Goal: Task Accomplishment & Management: Manage account settings

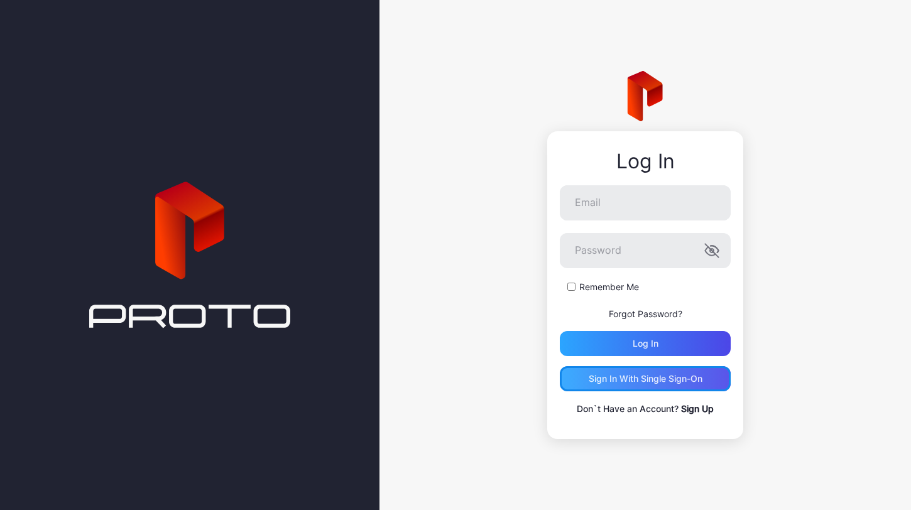
click at [630, 374] on div "Sign in With Single Sign-On" at bounding box center [646, 379] width 114 height 10
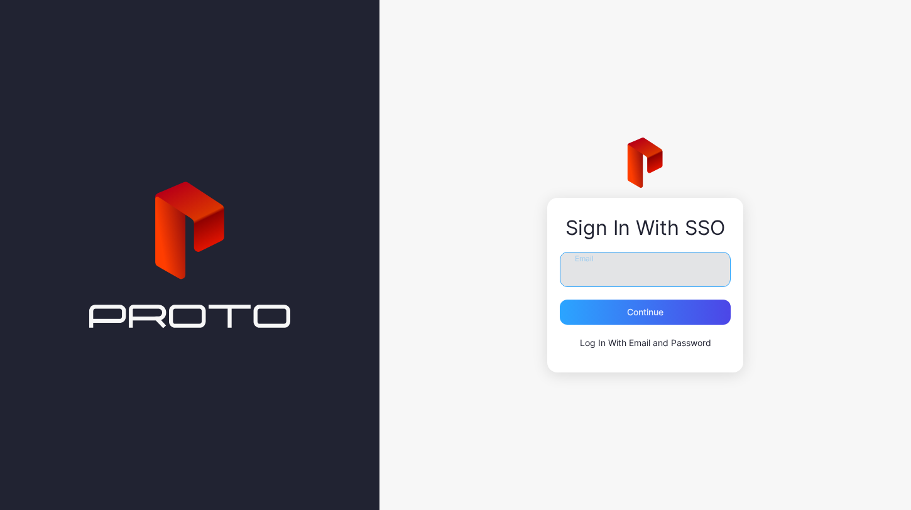
click at [598, 266] on input "Email" at bounding box center [645, 269] width 171 height 35
drag, startPoint x: 715, startPoint y: 268, endPoint x: 673, endPoint y: 273, distance: 43.1
click at [673, 273] on input "**********" at bounding box center [645, 269] width 171 height 35
type input "**********"
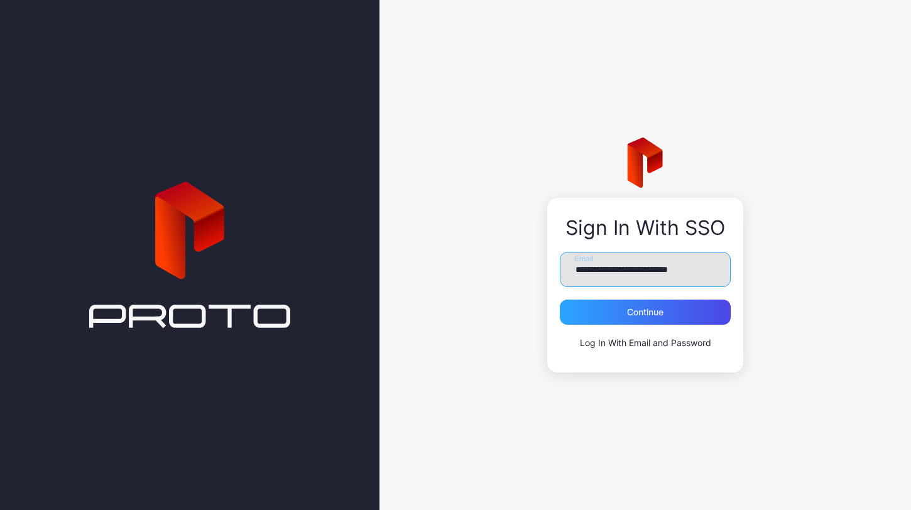
click at [560, 300] on button "Continue" at bounding box center [645, 312] width 171 height 25
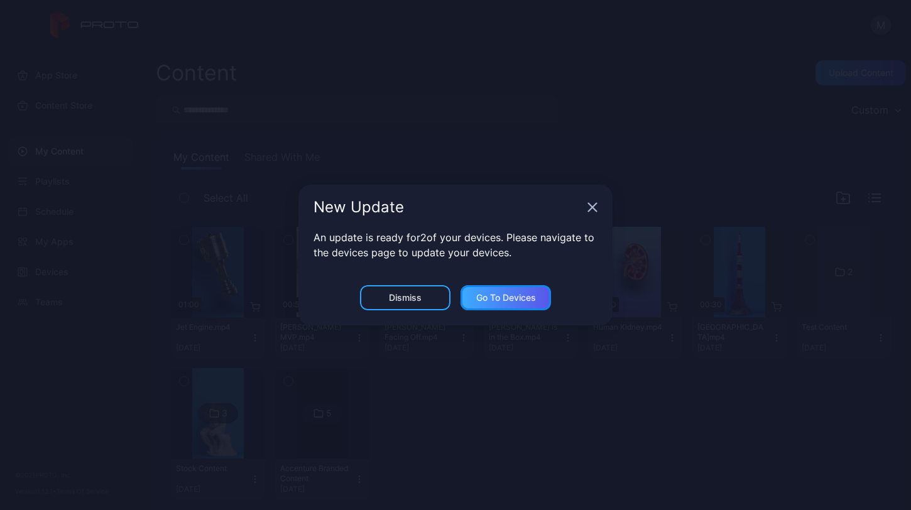
click at [485, 296] on div "Go to devices" at bounding box center [506, 298] width 60 height 10
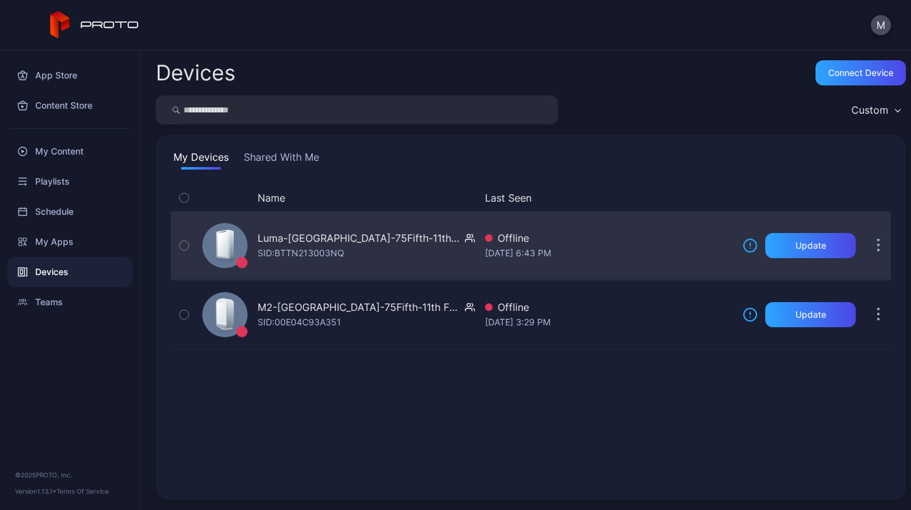
click at [186, 244] on icon "button" at bounding box center [184, 246] width 9 height 14
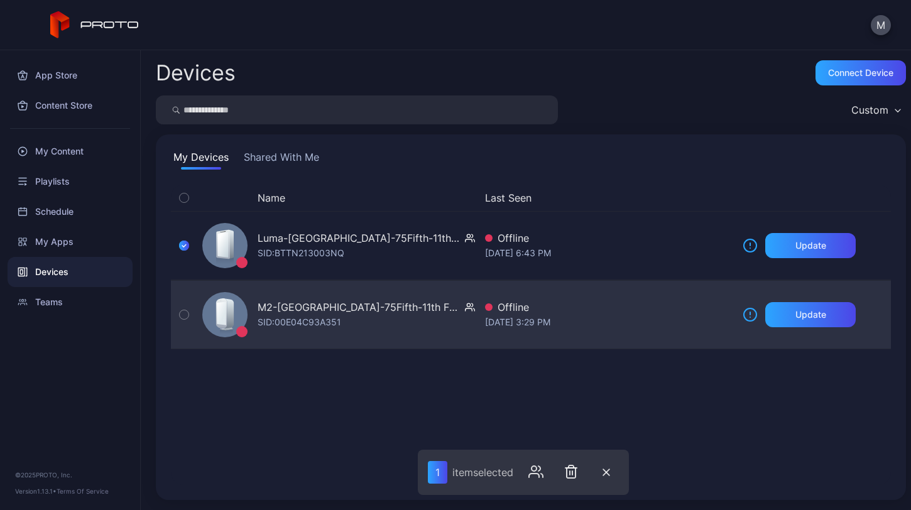
click at [182, 314] on icon "button" at bounding box center [184, 315] width 9 height 14
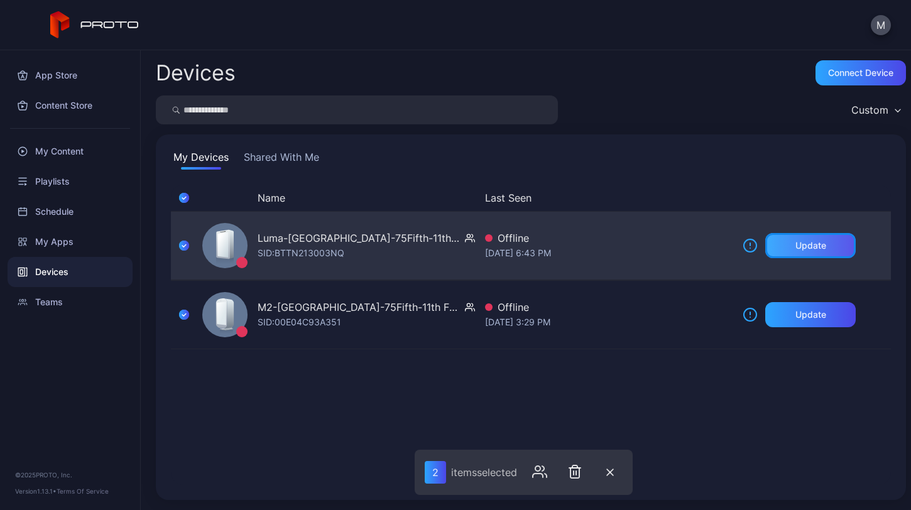
click at [817, 244] on div "Update" at bounding box center [810, 245] width 90 height 25
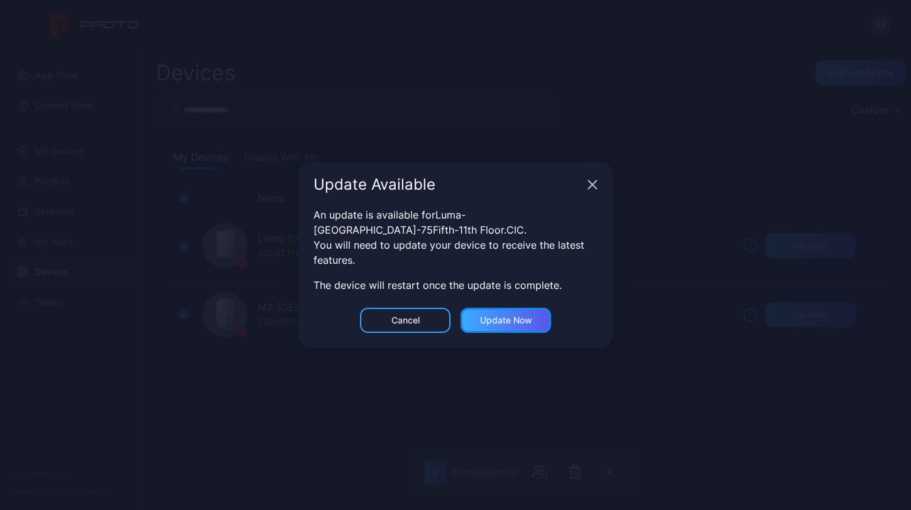
click at [509, 318] on div "Update now" at bounding box center [506, 320] width 52 height 10
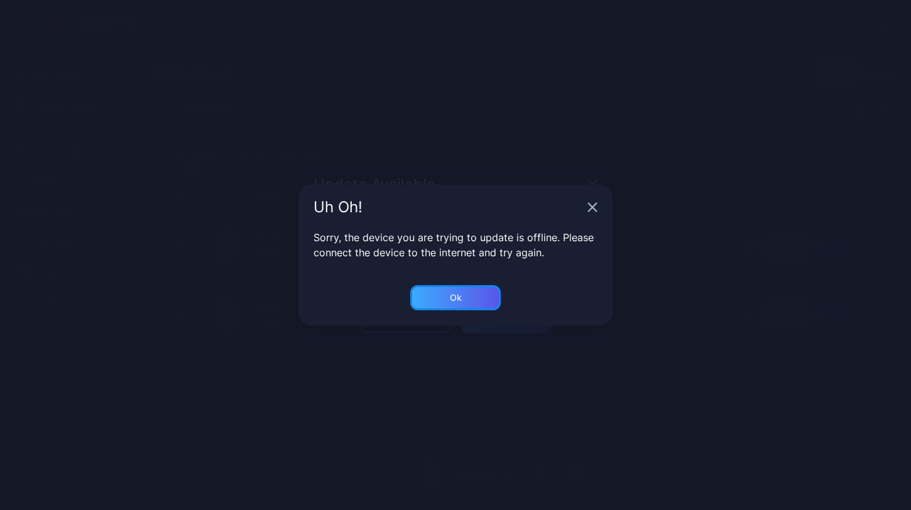
click at [486, 292] on div "Ok" at bounding box center [455, 297] width 90 height 25
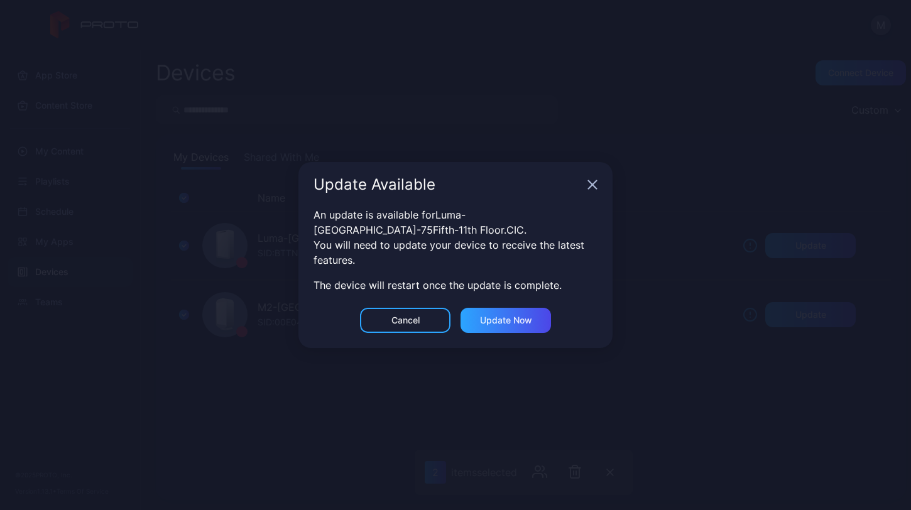
click at [597, 190] on div "Update Available" at bounding box center [455, 184] width 314 height 45
click at [587, 180] on icon "button" at bounding box center [592, 185] width 10 height 10
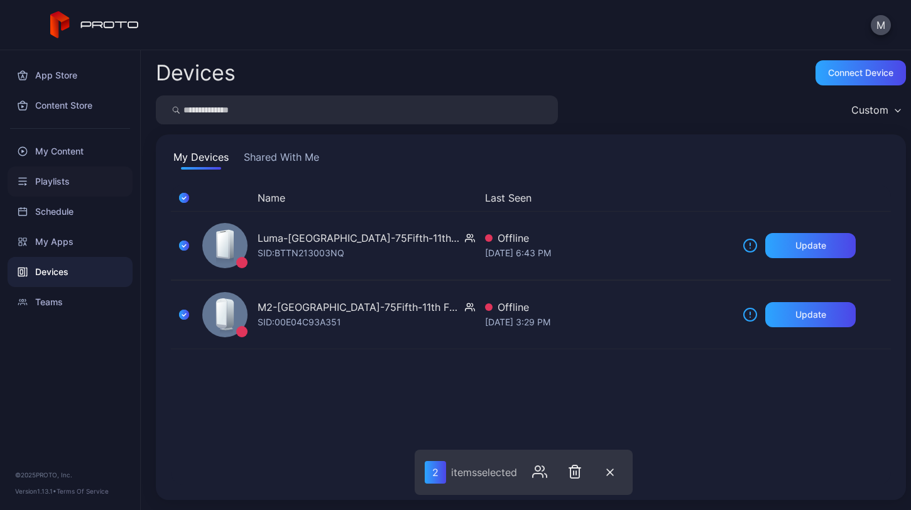
click at [50, 183] on div "Playlists" at bounding box center [70, 181] width 125 height 30
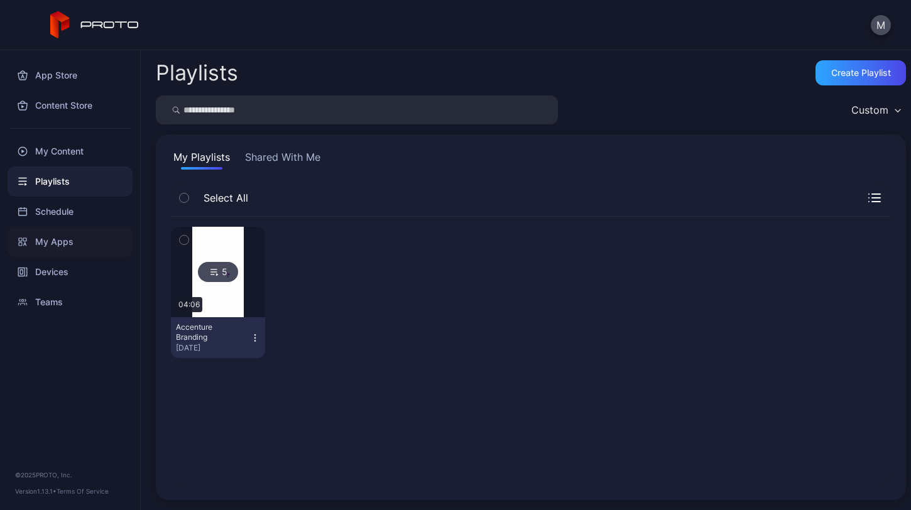
click at [63, 231] on div "My Apps" at bounding box center [70, 242] width 125 height 30
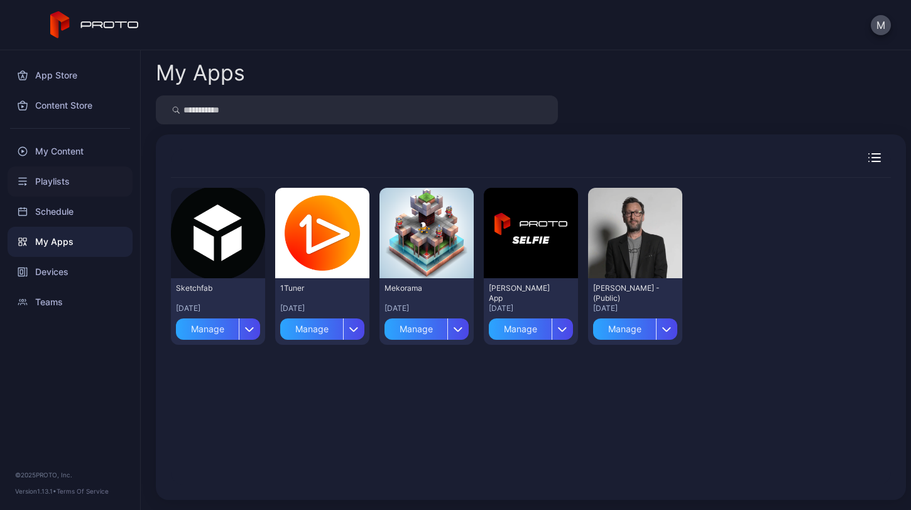
click at [73, 178] on div "Playlists" at bounding box center [70, 181] width 125 height 30
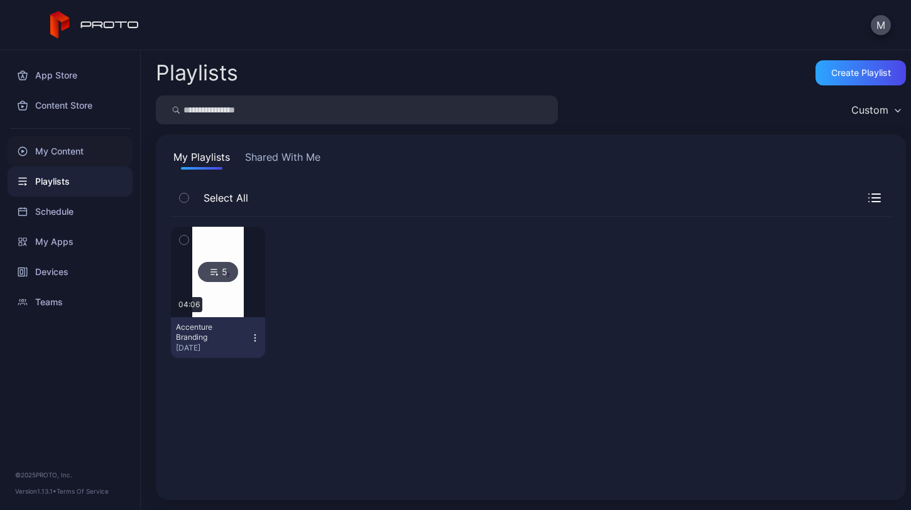
click at [92, 151] on div "My Content" at bounding box center [70, 151] width 125 height 30
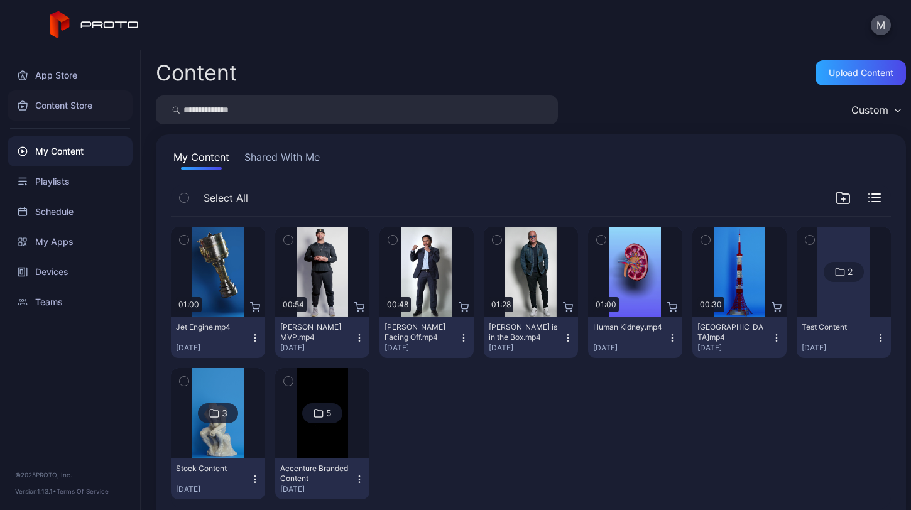
click at [79, 109] on div "Content Store" at bounding box center [70, 105] width 125 height 30
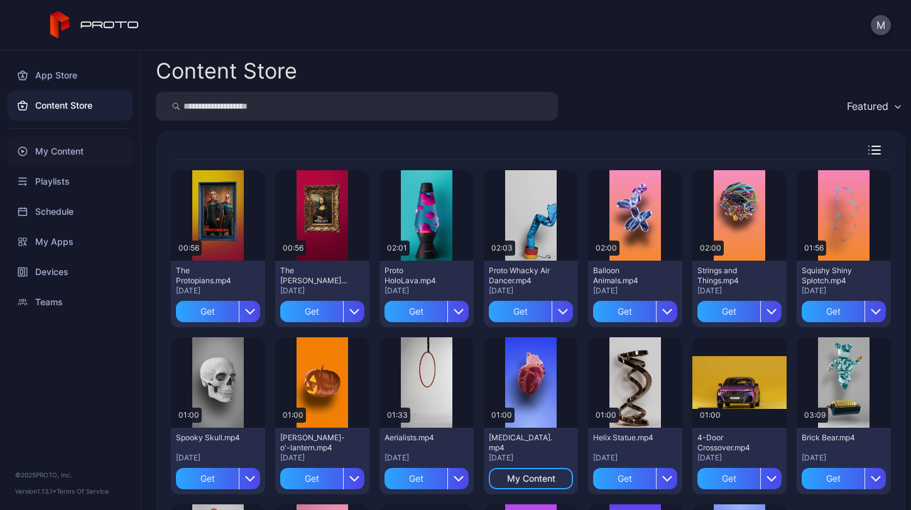
click at [63, 150] on div "My Content" at bounding box center [70, 151] width 125 height 30
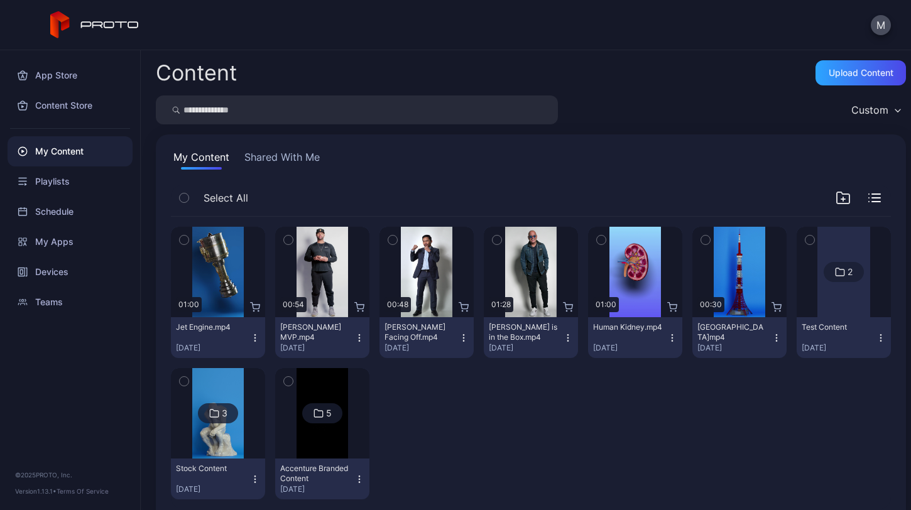
click at [257, 163] on button "Shared With Me" at bounding box center [282, 160] width 80 height 20
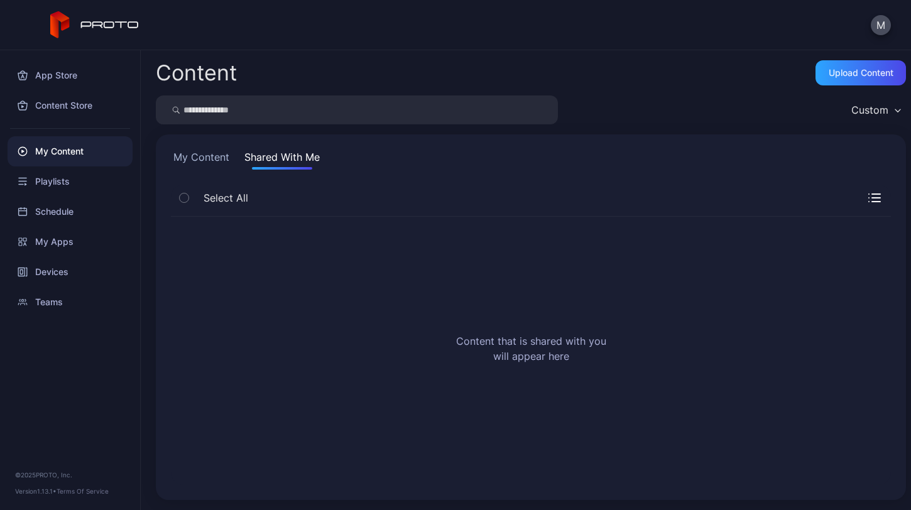
click at [226, 160] on button "My Content" at bounding box center [201, 160] width 61 height 20
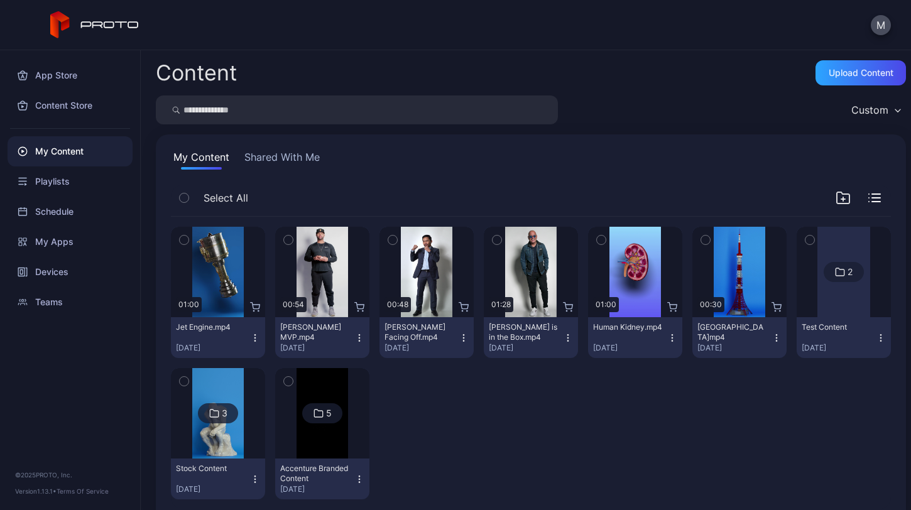
scroll to position [24, 0]
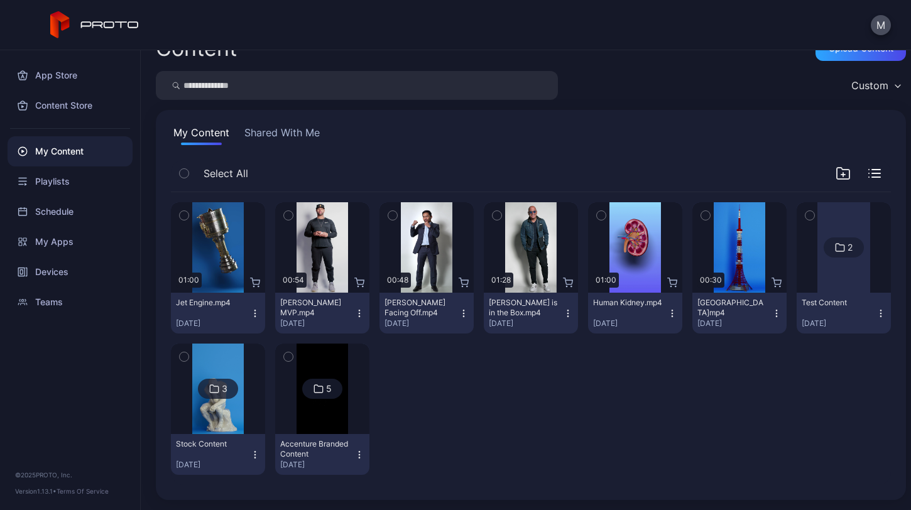
click at [856, 256] on div at bounding box center [843, 247] width 90 height 90
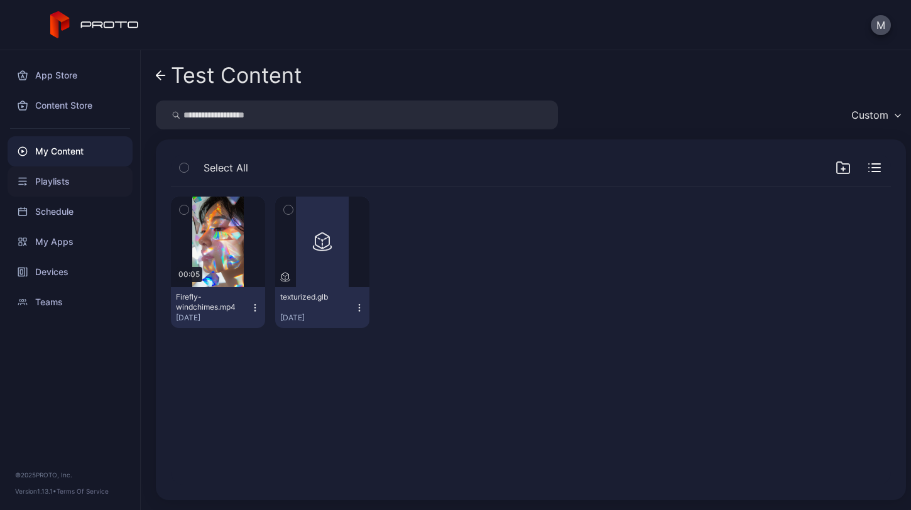
click at [94, 191] on div "Playlists" at bounding box center [70, 181] width 125 height 30
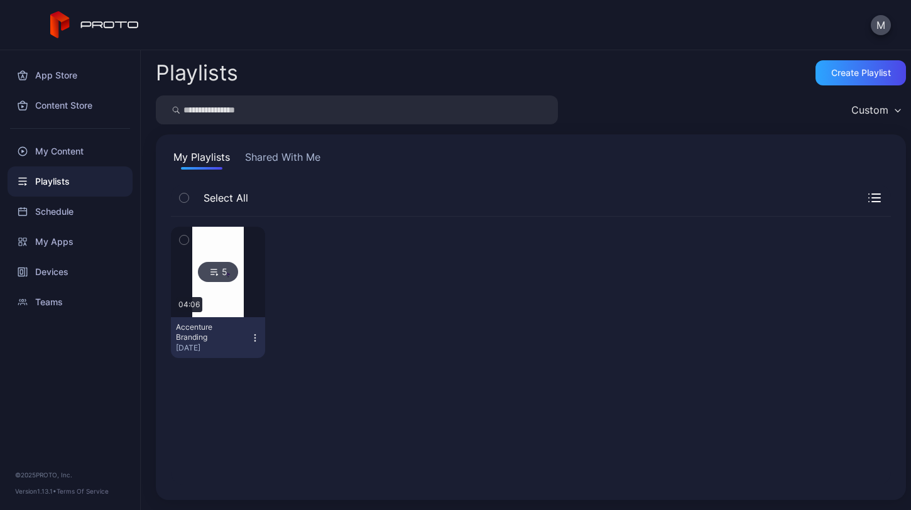
click at [207, 293] on img at bounding box center [217, 272] width 51 height 90
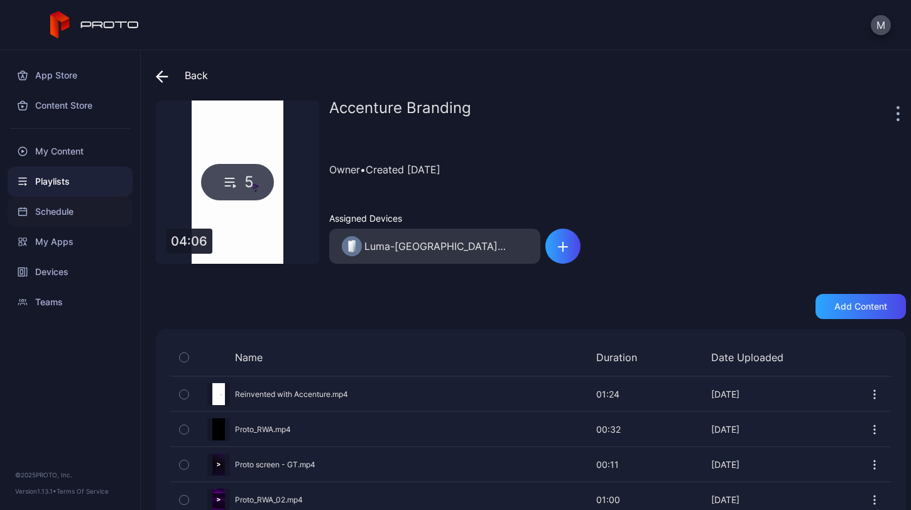
click at [73, 216] on div "Schedule" at bounding box center [70, 212] width 125 height 30
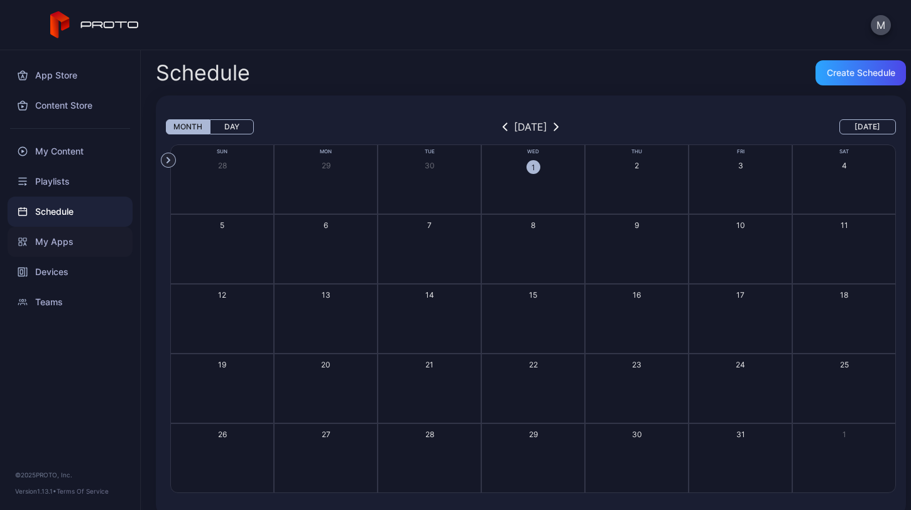
click at [73, 246] on div "My Apps" at bounding box center [70, 242] width 125 height 30
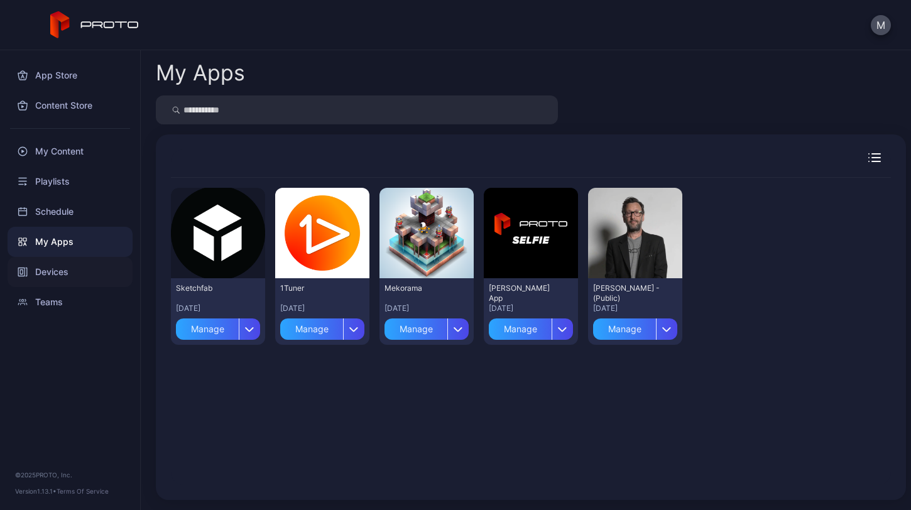
click at [73, 261] on div "Devices" at bounding box center [70, 272] width 125 height 30
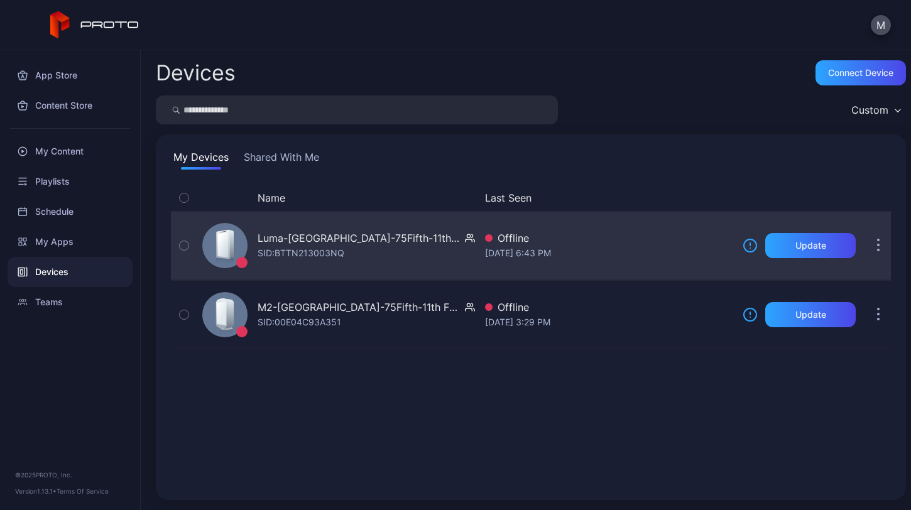
click at [322, 234] on div "Luma-Atlanta-75Fifth-11th Floor.CIC" at bounding box center [359, 238] width 202 height 15
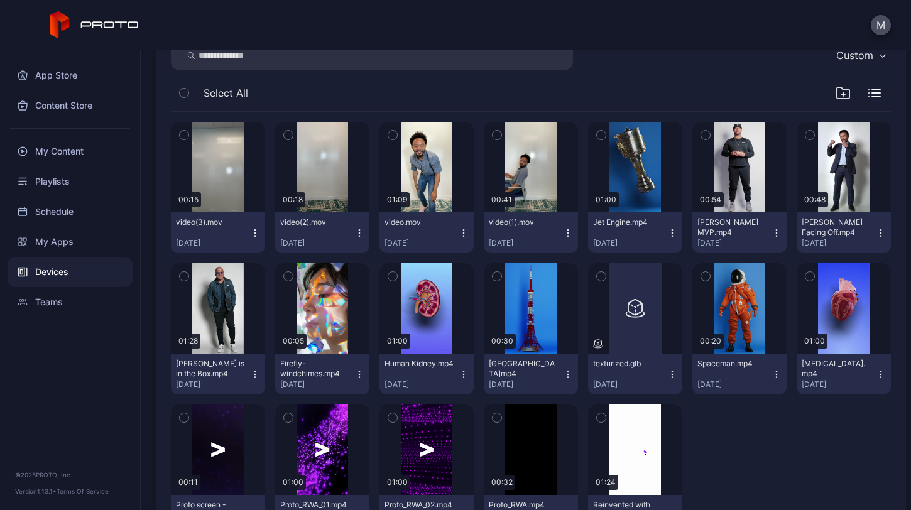
scroll to position [192, 0]
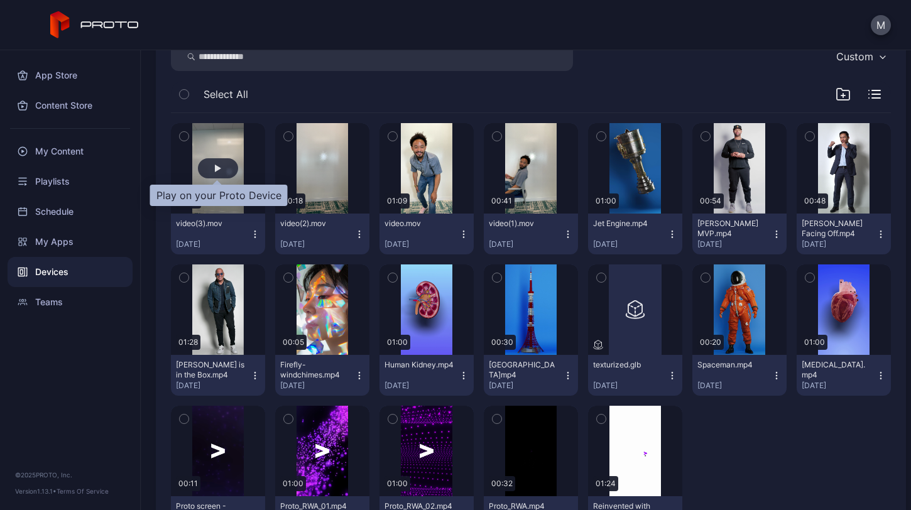
click at [225, 165] on div "button" at bounding box center [218, 168] width 40 height 20
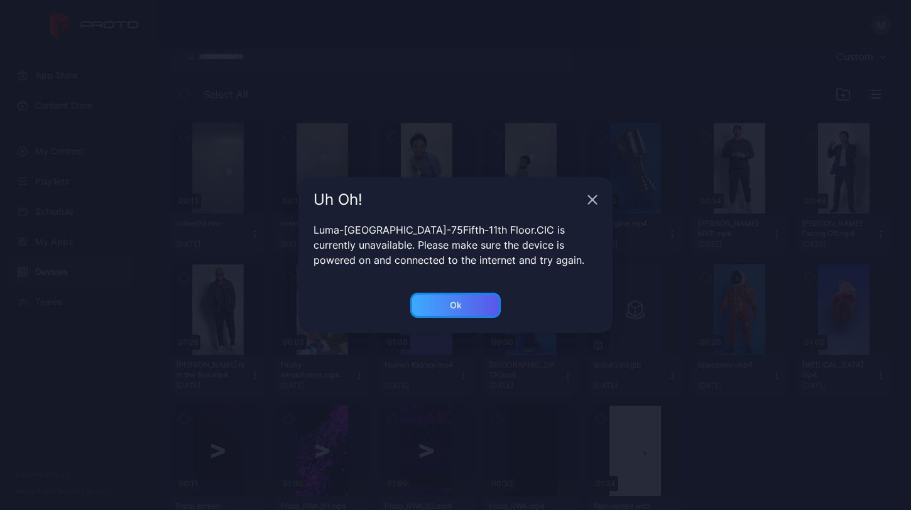
click at [432, 304] on div "Ok" at bounding box center [455, 305] width 90 height 25
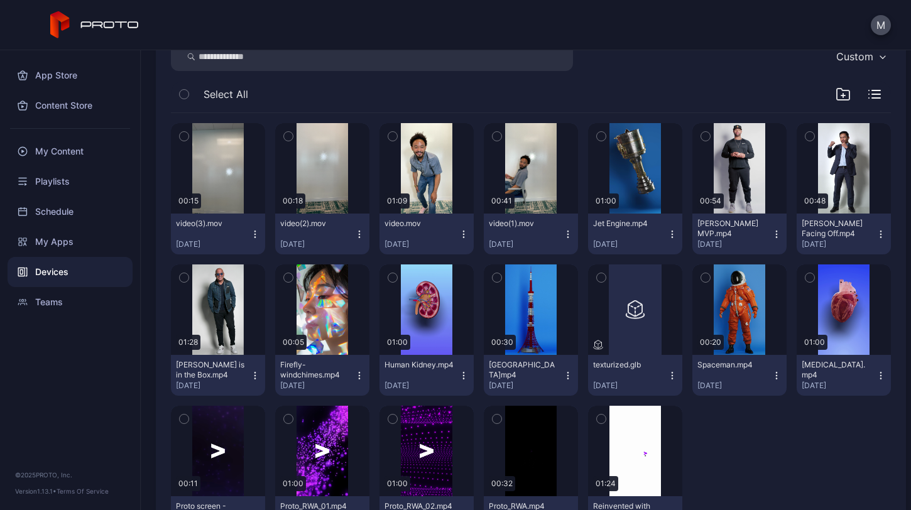
click at [252, 232] on icon "button" at bounding box center [255, 234] width 10 height 10
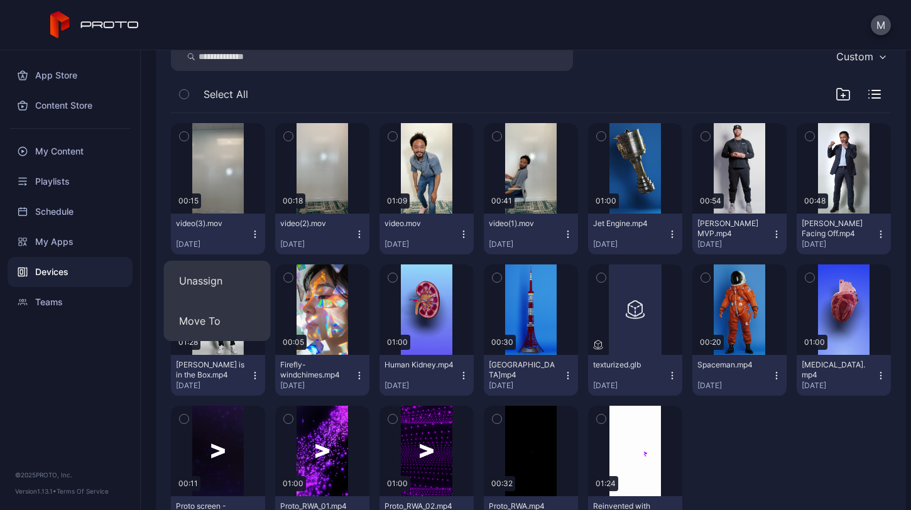
click at [231, 233] on div "video(3).mov Sep 16, 2025" at bounding box center [213, 234] width 74 height 31
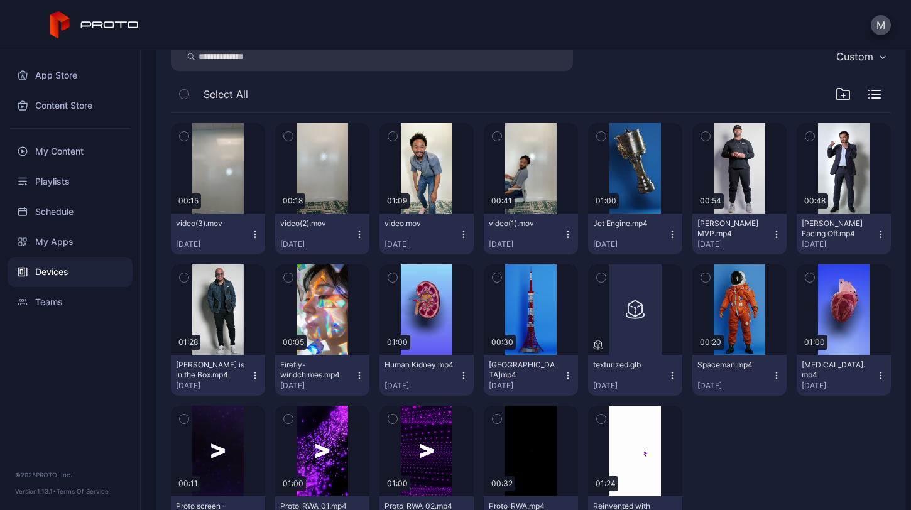
click at [463, 237] on icon "button" at bounding box center [463, 237] width 1 height 1
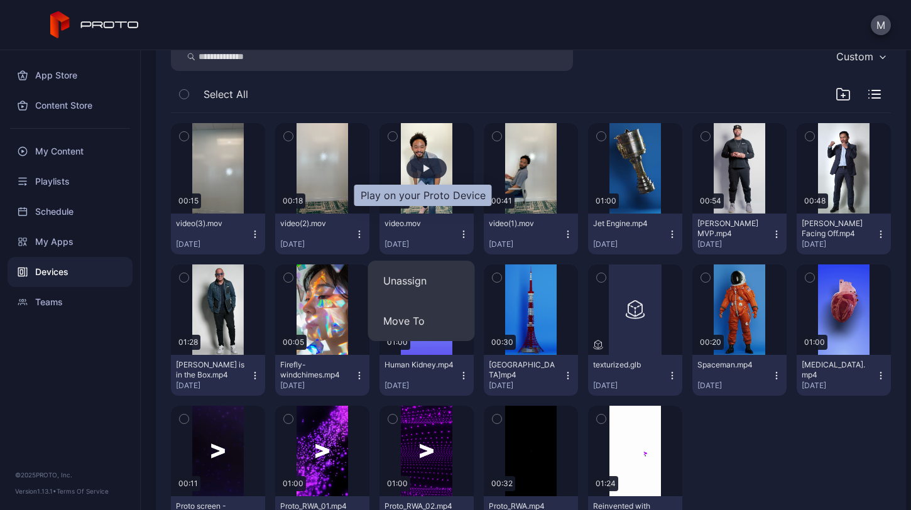
click at [408, 164] on div "button" at bounding box center [426, 168] width 40 height 20
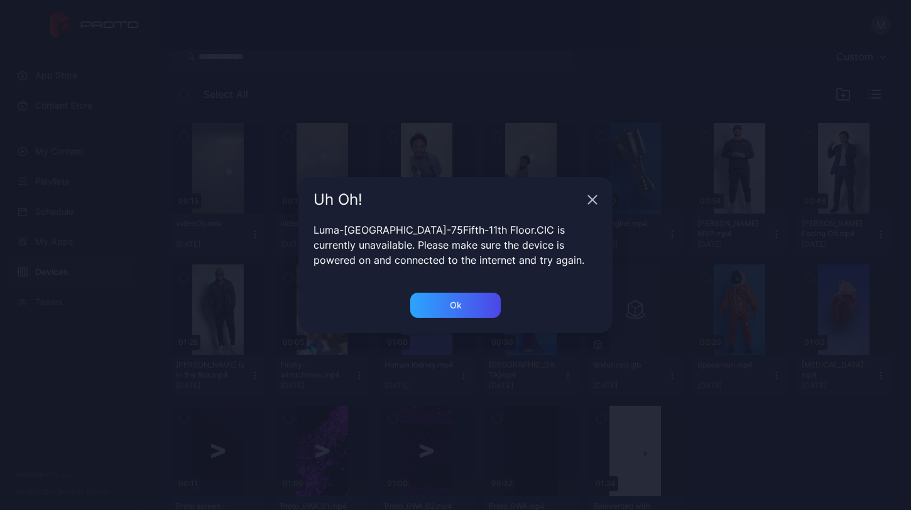
click at [597, 202] on icon "button" at bounding box center [592, 200] width 10 height 10
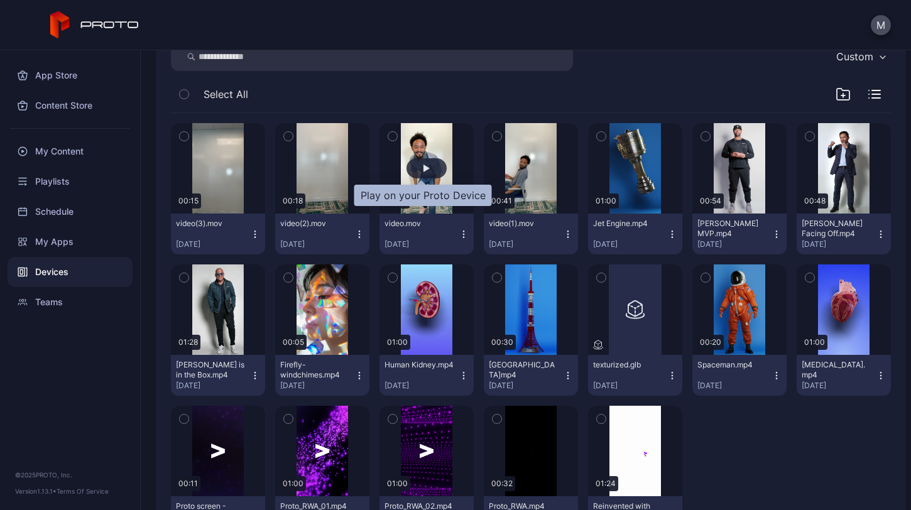
click at [425, 169] on div "button" at bounding box center [426, 168] width 40 height 20
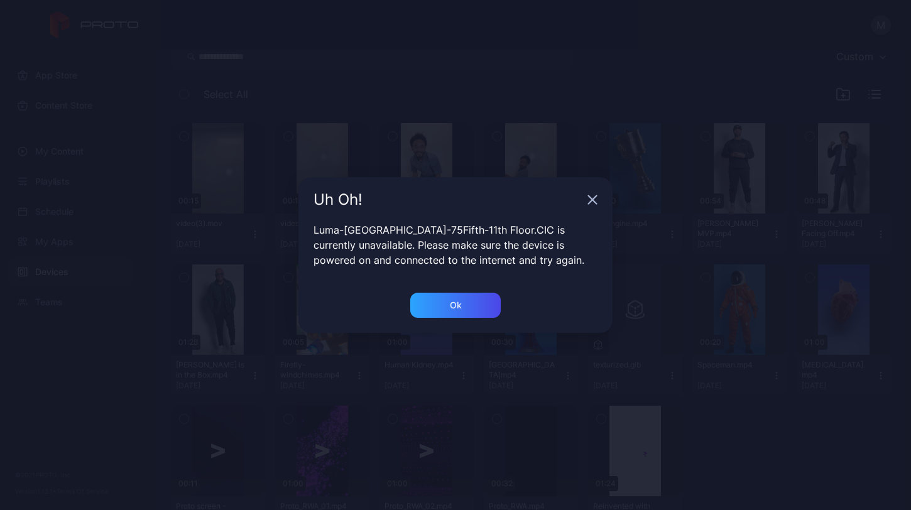
click at [592, 204] on icon "button" at bounding box center [592, 200] width 10 height 10
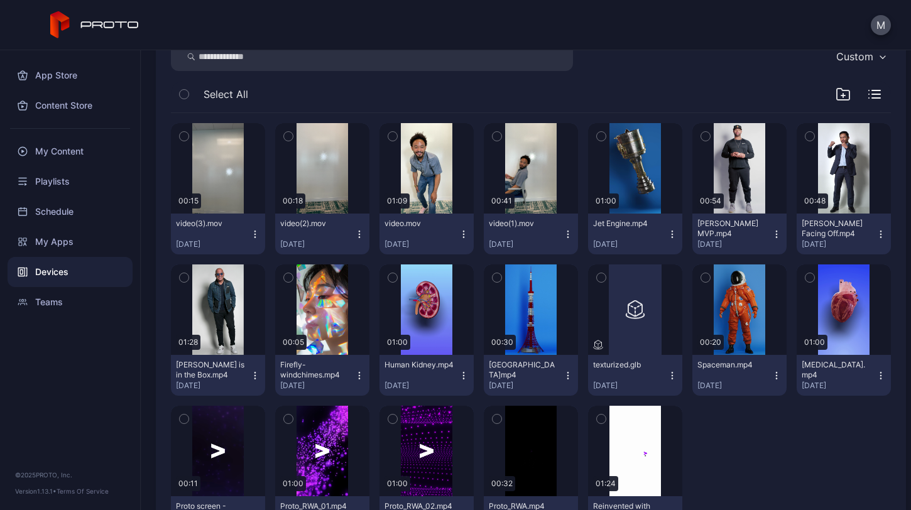
click at [459, 232] on icon "button" at bounding box center [464, 234] width 10 height 10
click at [835, 94] on icon "button" at bounding box center [842, 94] width 15 height 15
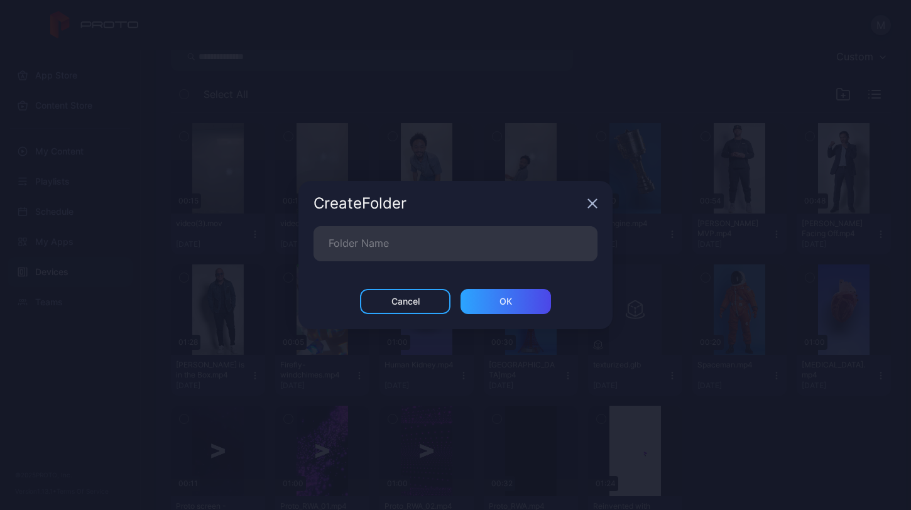
click at [504, 224] on div "Create Folder" at bounding box center [455, 203] width 314 height 45
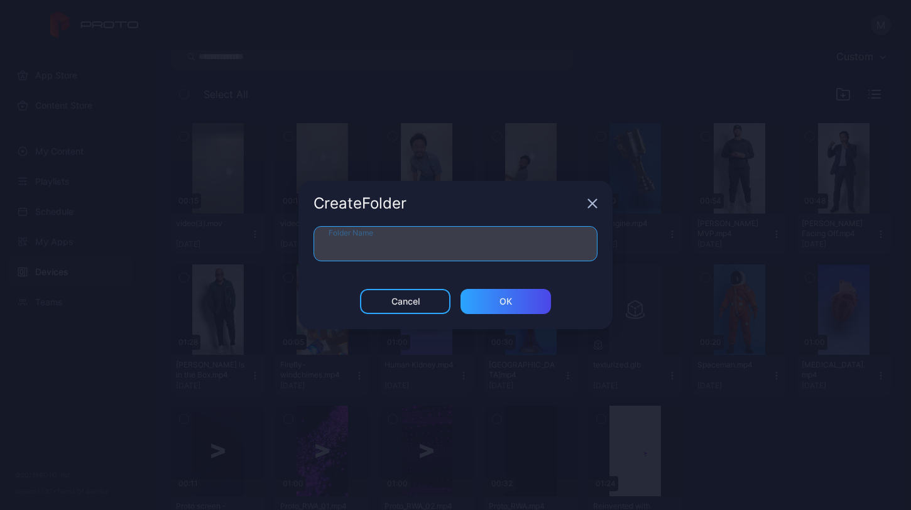
click at [504, 243] on input "Folder Name" at bounding box center [455, 243] width 284 height 35
type input "**********"
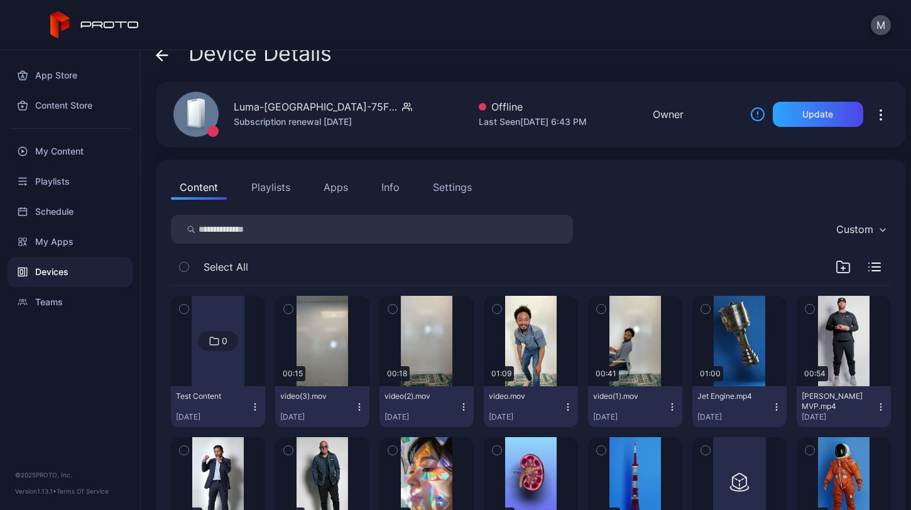
scroll to position [17, 0]
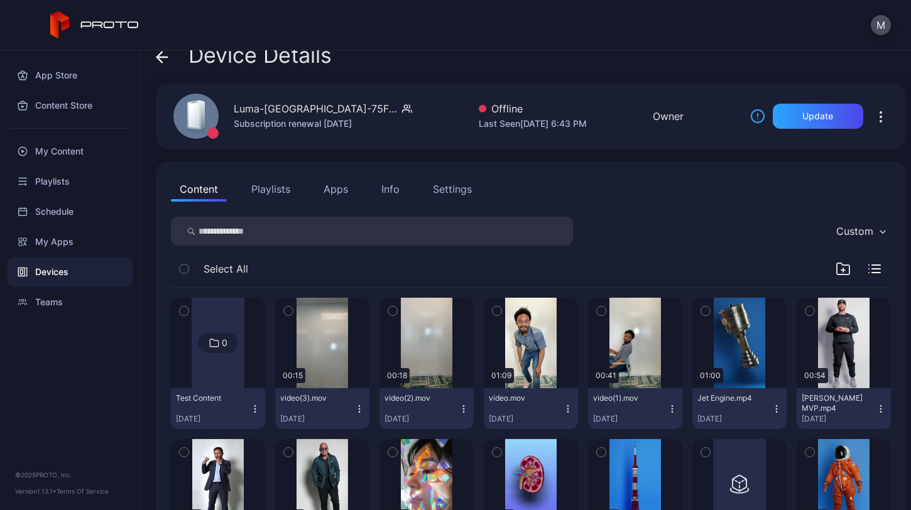
click at [355, 409] on icon "button" at bounding box center [359, 409] width 10 height 10
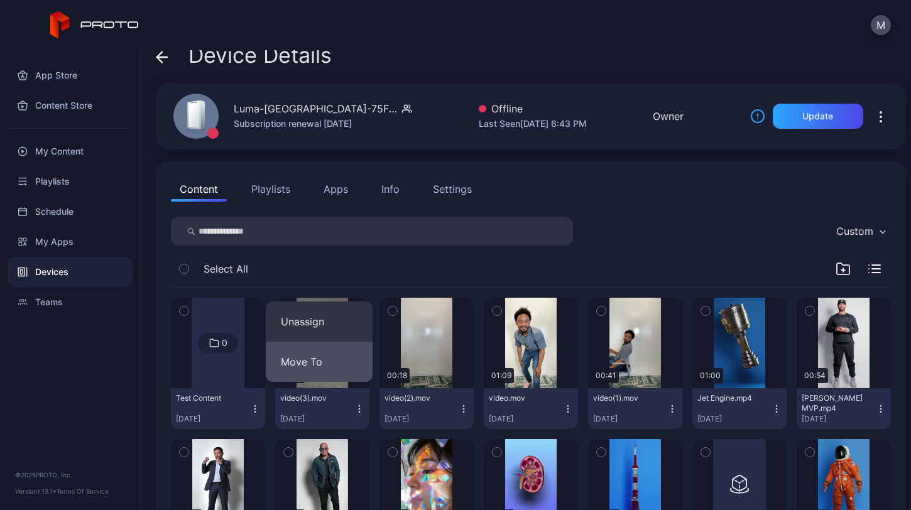
click at [334, 361] on button "Move To" at bounding box center [319, 362] width 107 height 40
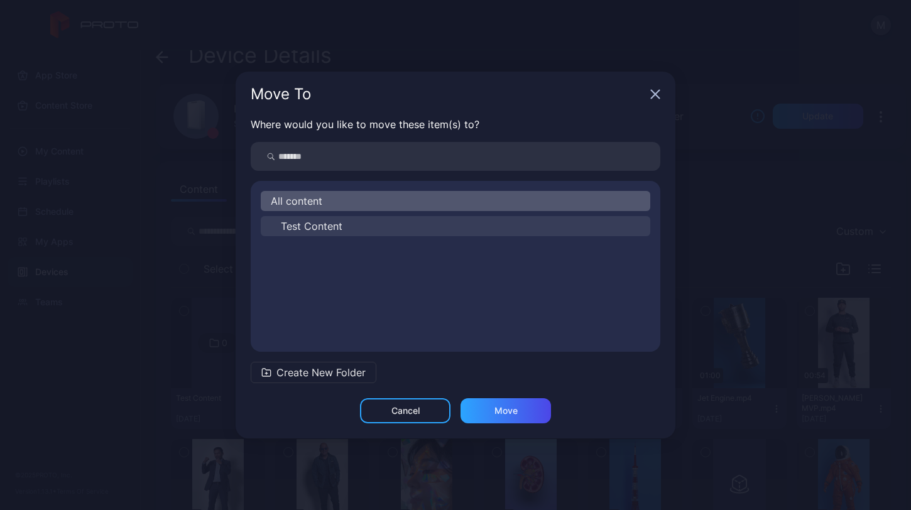
click at [357, 224] on button "Test Content" at bounding box center [455, 226] width 389 height 20
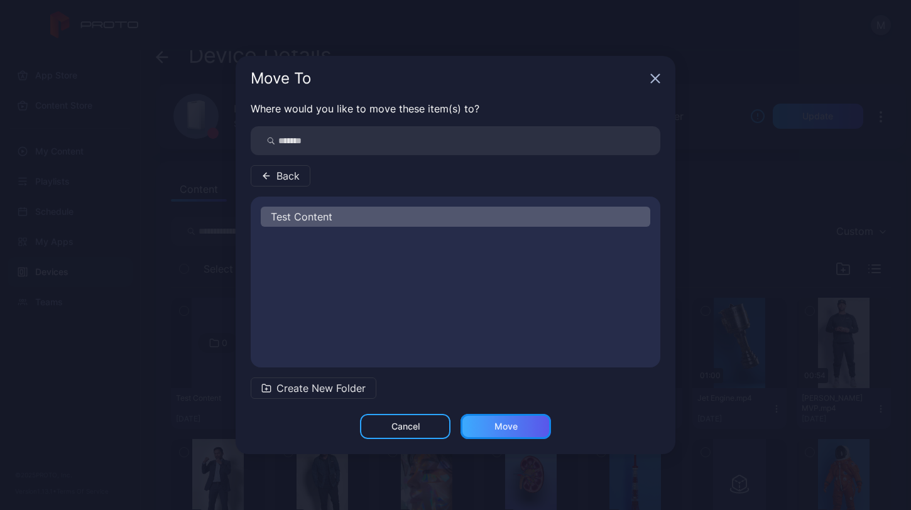
click at [482, 426] on div "Move" at bounding box center [505, 426] width 90 height 25
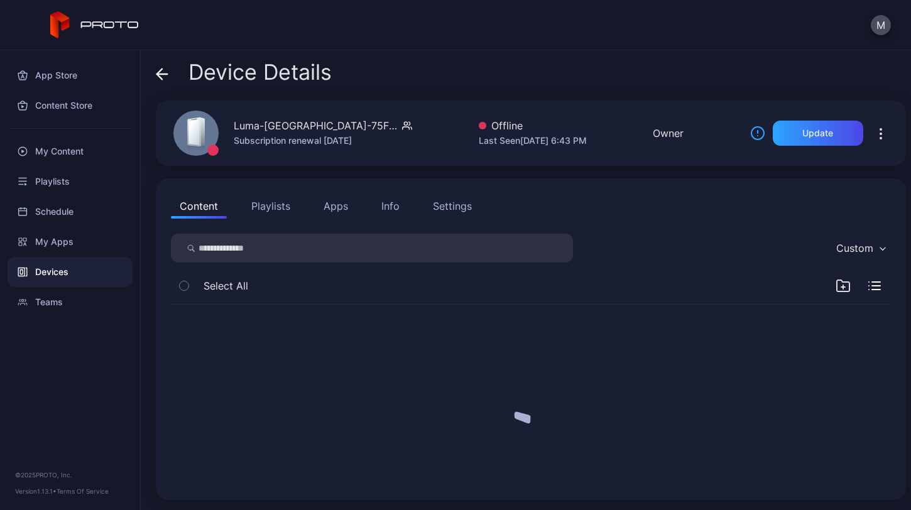
scroll to position [0, 0]
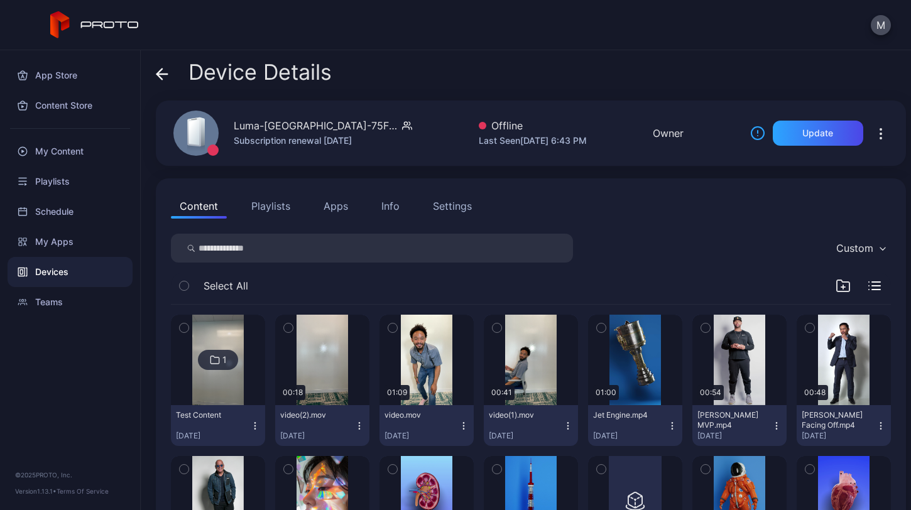
click at [358, 421] on icon "button" at bounding box center [359, 426] width 10 height 10
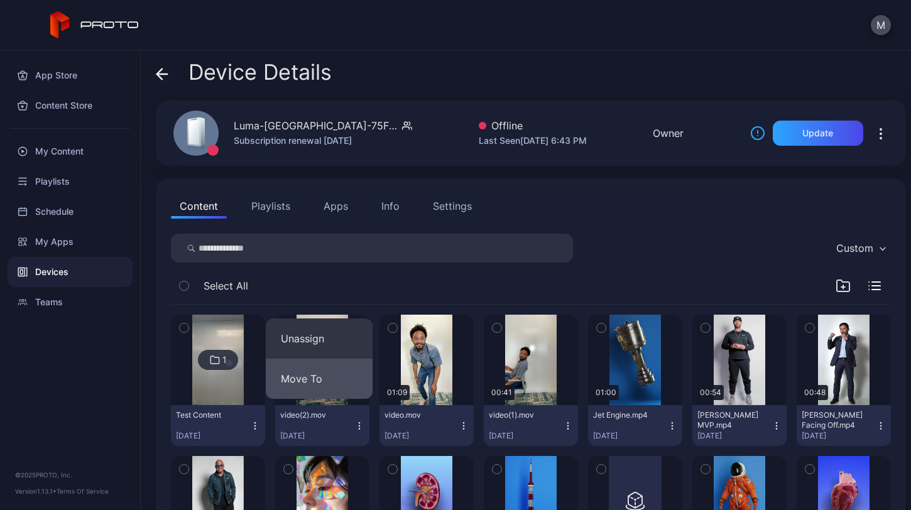
click at [340, 376] on button "Move To" at bounding box center [319, 379] width 107 height 40
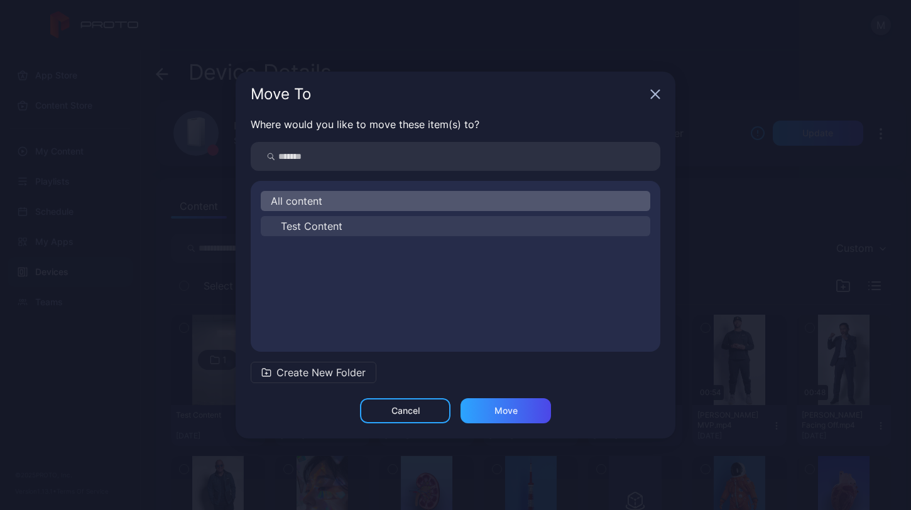
click at [342, 228] on span "Test Content" at bounding box center [312, 226] width 62 height 15
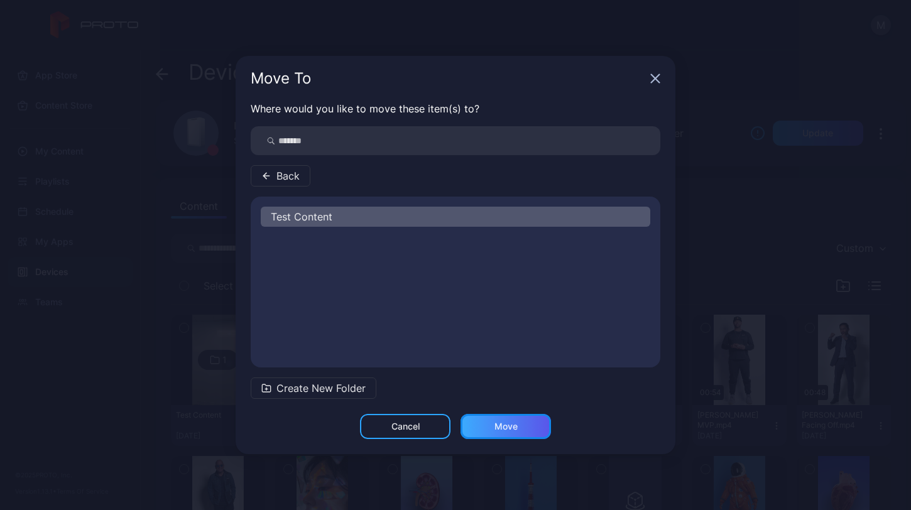
click at [492, 425] on div "Move" at bounding box center [505, 426] width 90 height 25
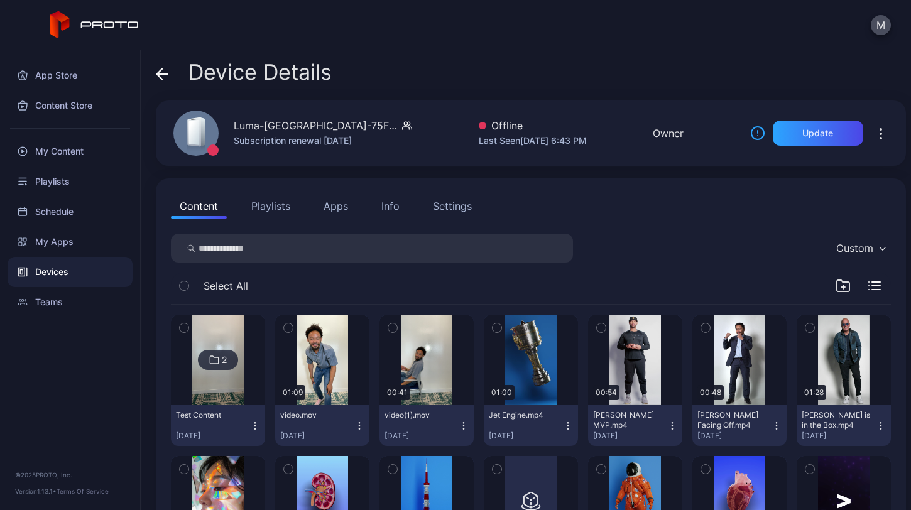
click at [357, 421] on icon "button" at bounding box center [359, 426] width 10 height 10
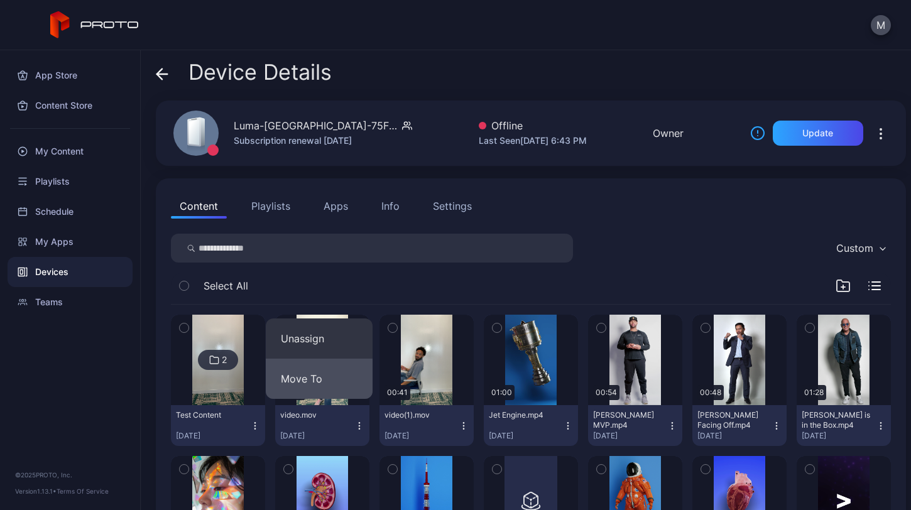
click at [347, 388] on button "Move To" at bounding box center [319, 379] width 107 height 40
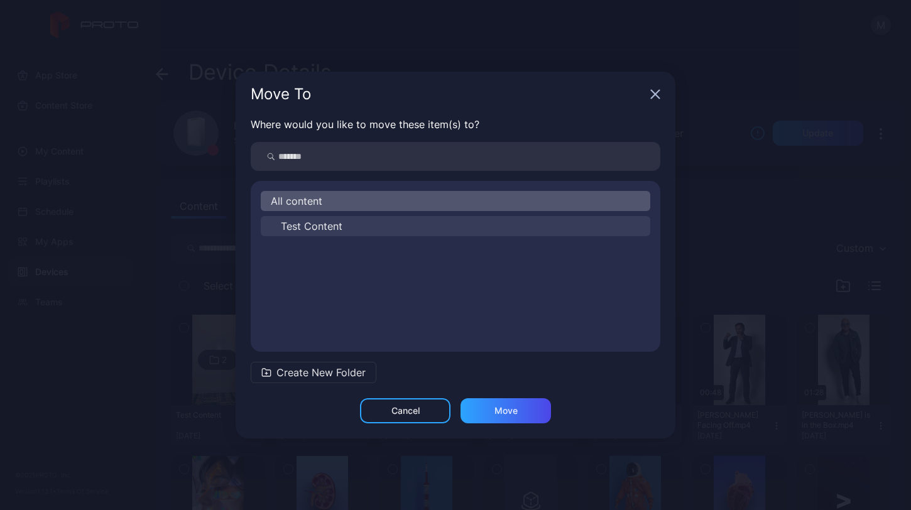
click at [352, 228] on button "Test Content" at bounding box center [455, 226] width 389 height 20
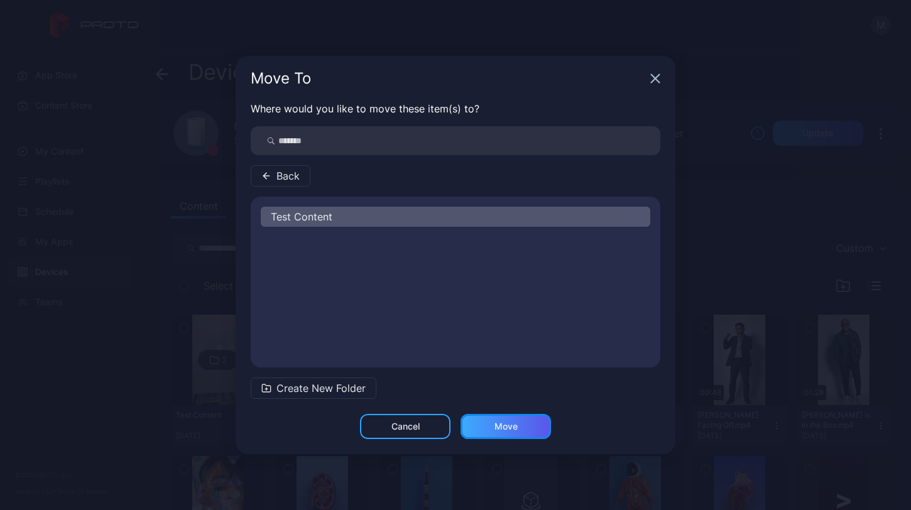
click at [493, 420] on div "Move" at bounding box center [505, 426] width 90 height 25
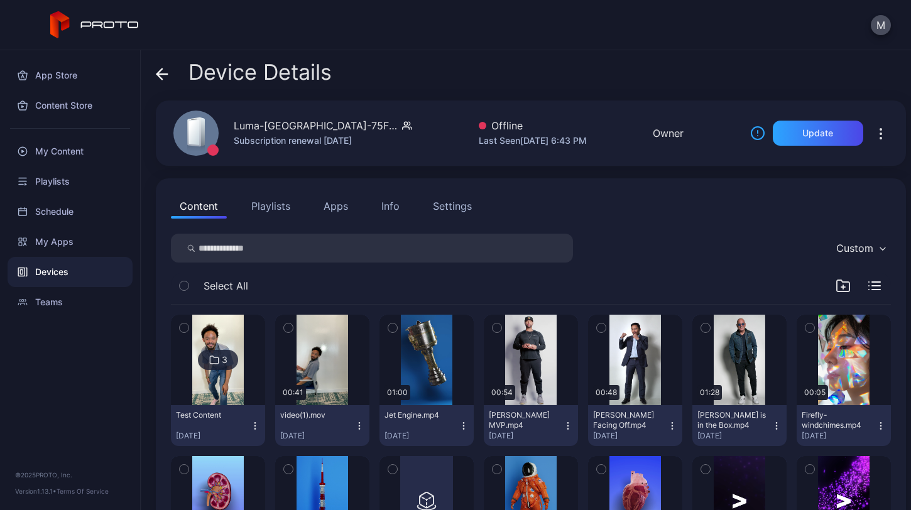
click at [354, 422] on icon "button" at bounding box center [359, 426] width 10 height 10
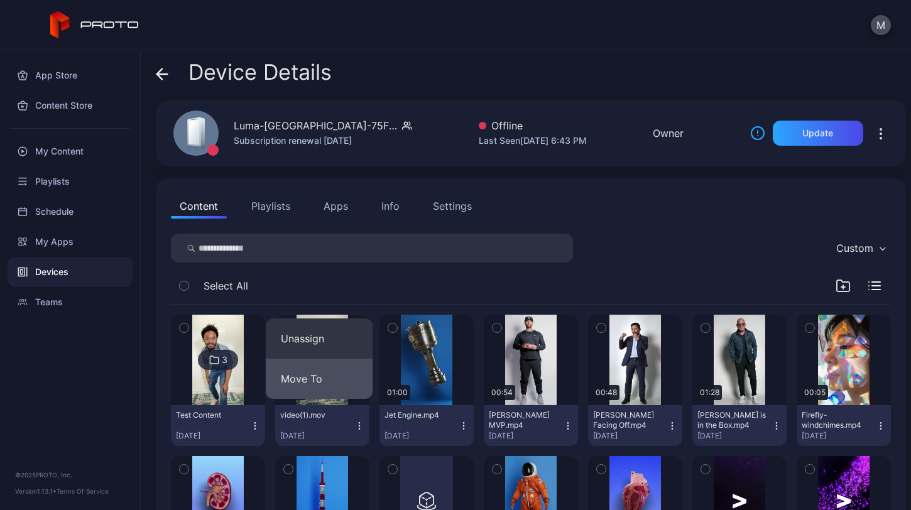
click at [339, 386] on button "Move To" at bounding box center [319, 379] width 107 height 40
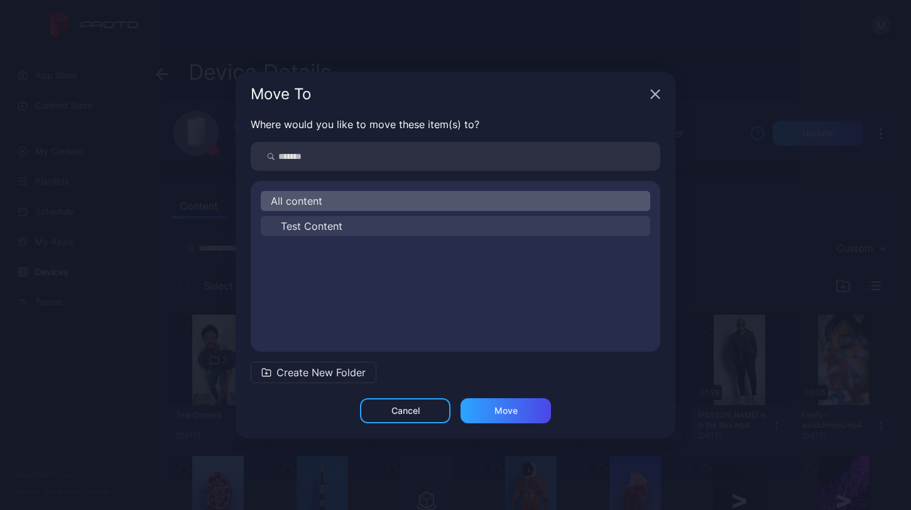
click at [360, 233] on button "Test Content" at bounding box center [455, 226] width 389 height 20
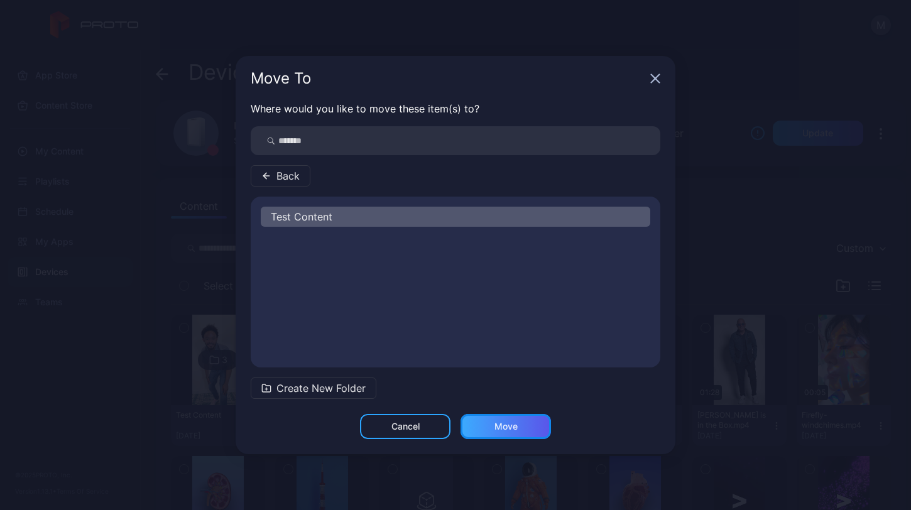
click at [486, 430] on div "Move" at bounding box center [505, 426] width 90 height 25
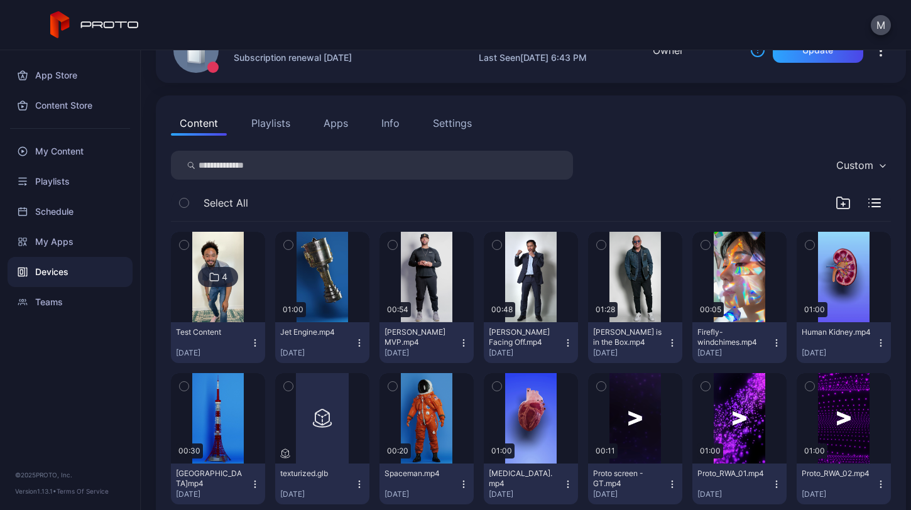
scroll to position [90, 0]
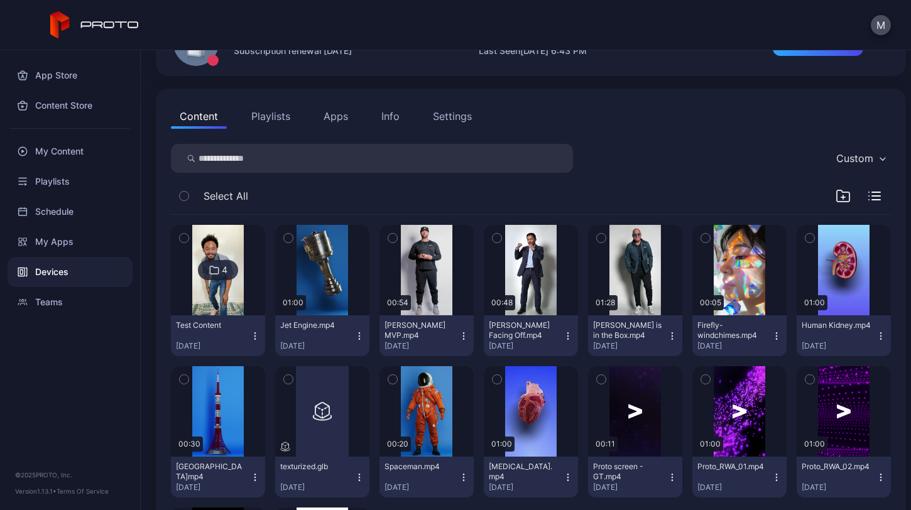
click at [835, 195] on icon "button" at bounding box center [842, 195] width 15 height 15
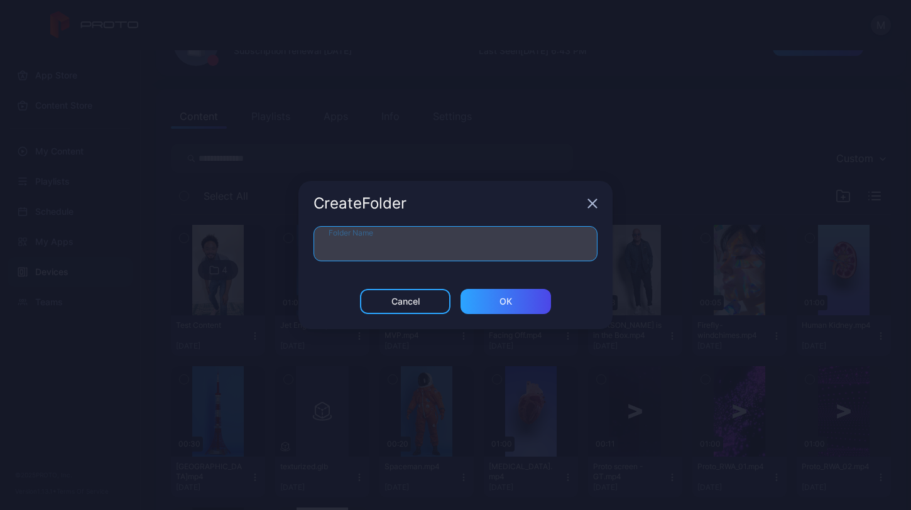
click at [545, 235] on input "Folder Name" at bounding box center [455, 243] width 284 height 35
type input "**********"
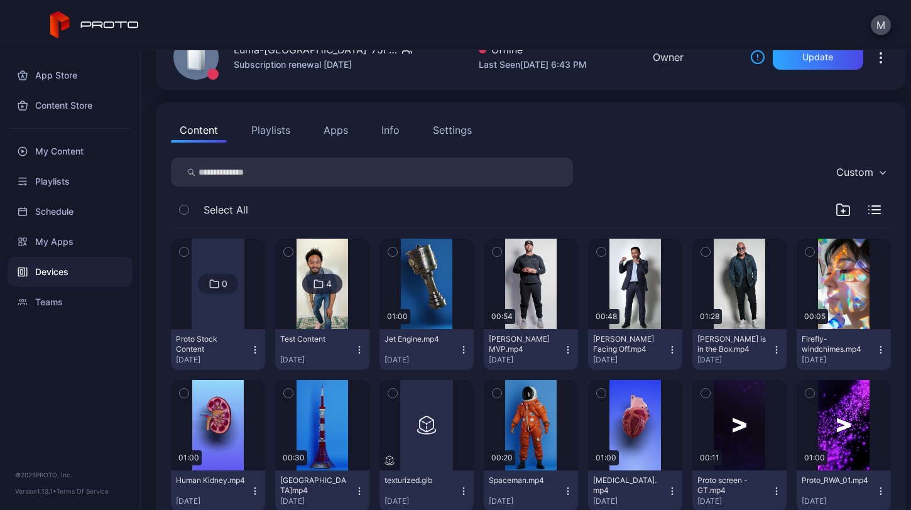
scroll to position [77, 0]
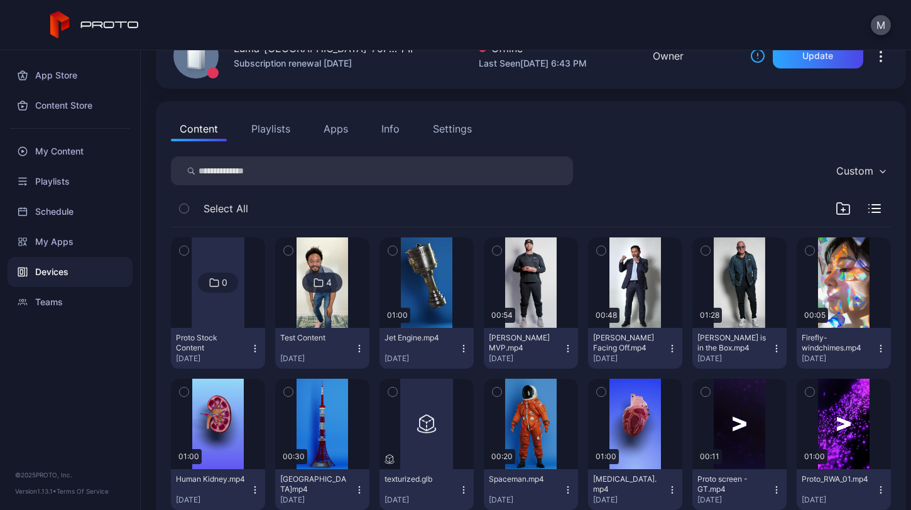
click at [458, 342] on button "Jet Engine.mp4 Sep 15, 2025" at bounding box center [426, 348] width 94 height 41
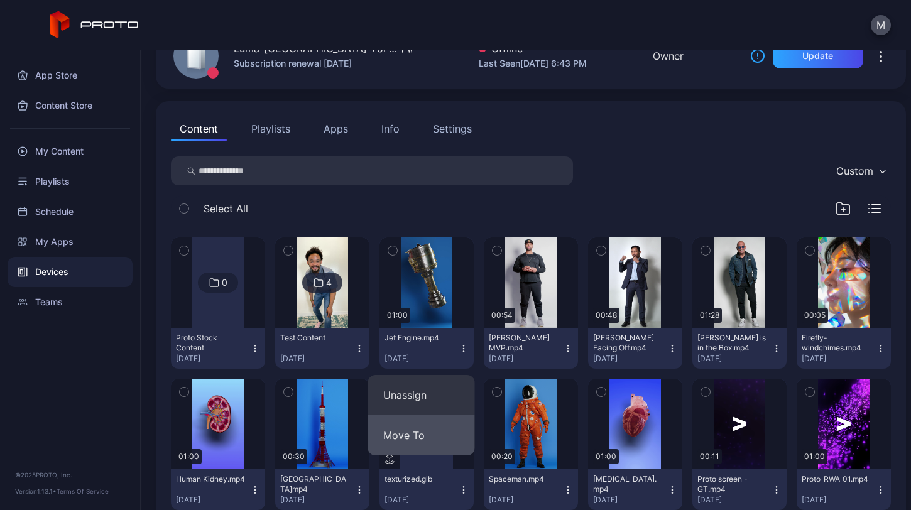
click at [423, 443] on button "Move To" at bounding box center [421, 435] width 107 height 40
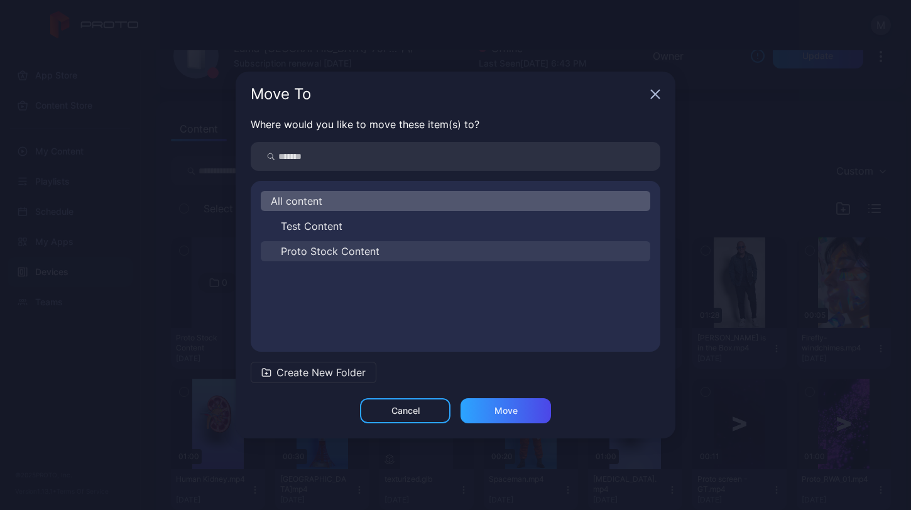
click at [374, 249] on span "Proto Stock Content" at bounding box center [330, 251] width 99 height 15
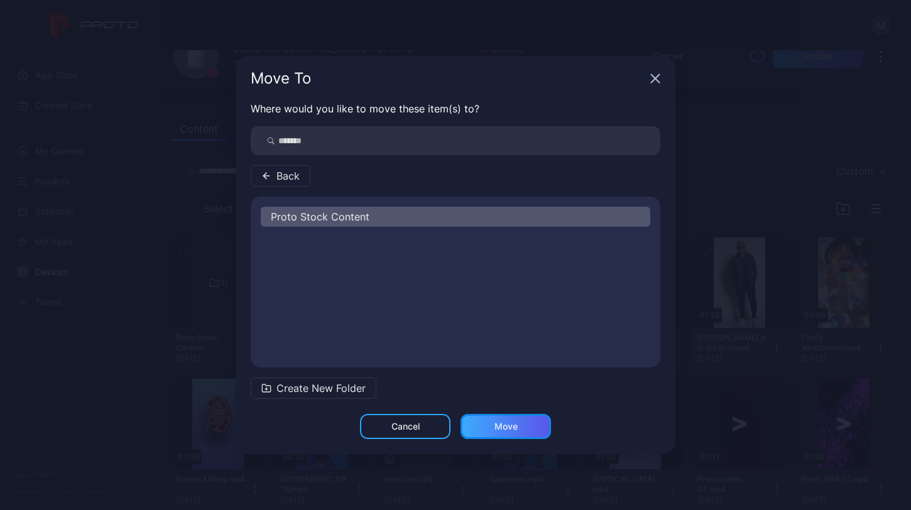
click at [505, 437] on div "Move" at bounding box center [505, 426] width 90 height 25
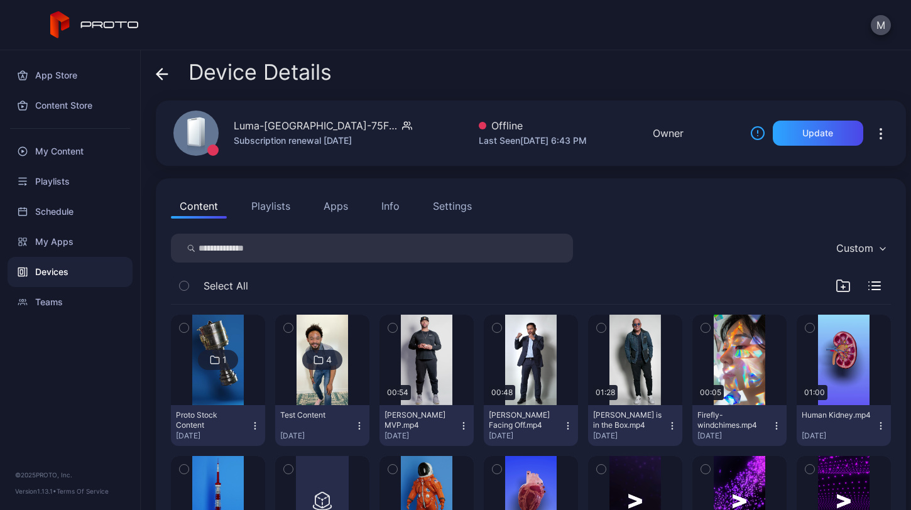
click at [462, 425] on button "Albert Pujols MVP.mp4 Sep 15, 2025" at bounding box center [426, 425] width 94 height 41
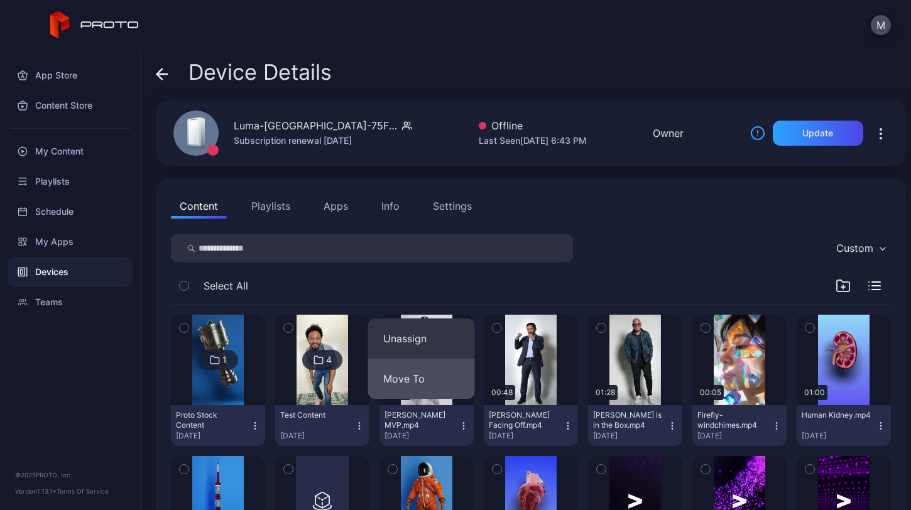
click at [435, 364] on button "Move To" at bounding box center [421, 379] width 107 height 40
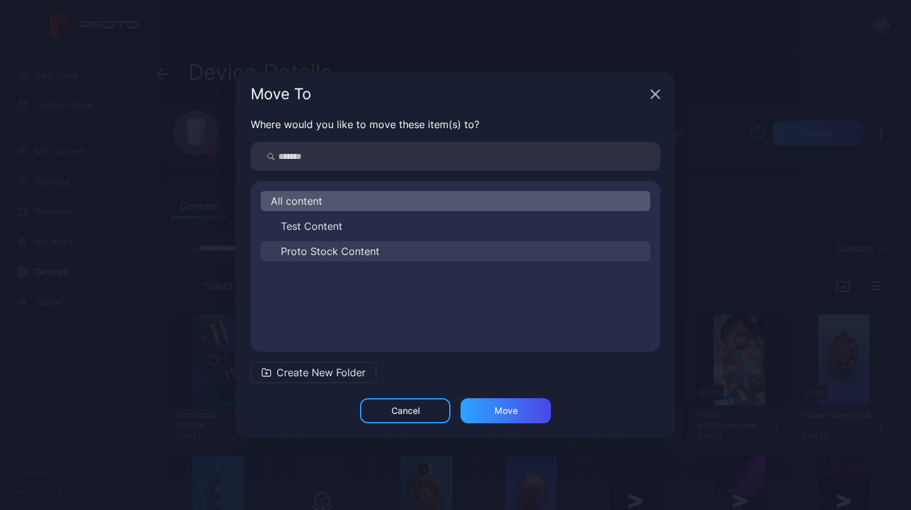
click at [352, 253] on span "Proto Stock Content" at bounding box center [330, 251] width 99 height 15
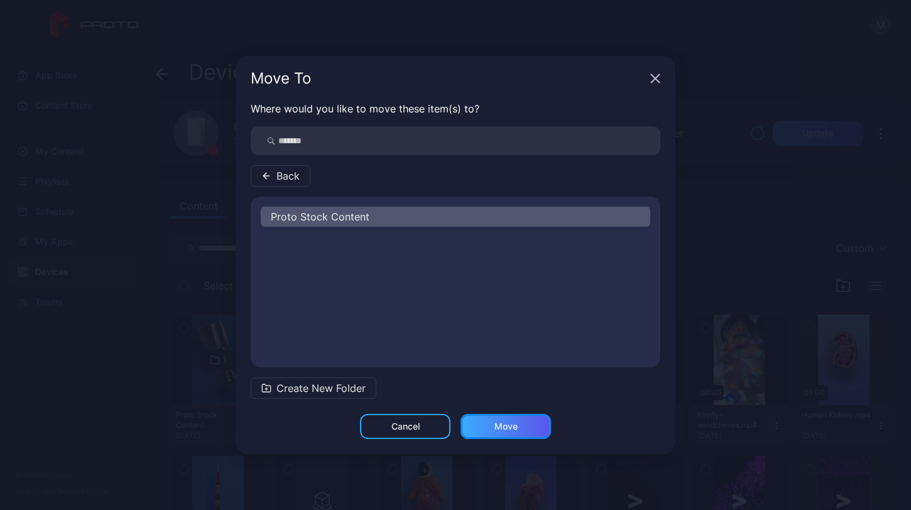
click at [499, 431] on div "Move" at bounding box center [505, 427] width 23 height 10
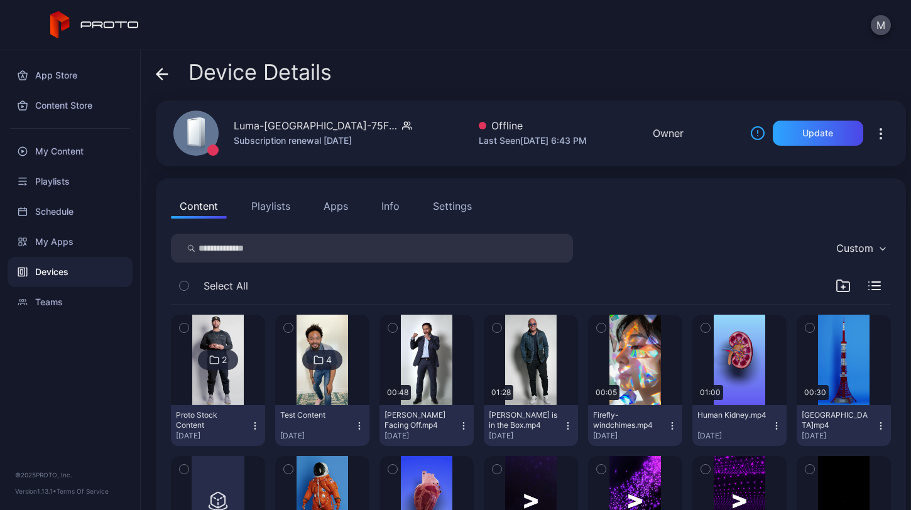
click at [459, 424] on icon "button" at bounding box center [464, 426] width 10 height 10
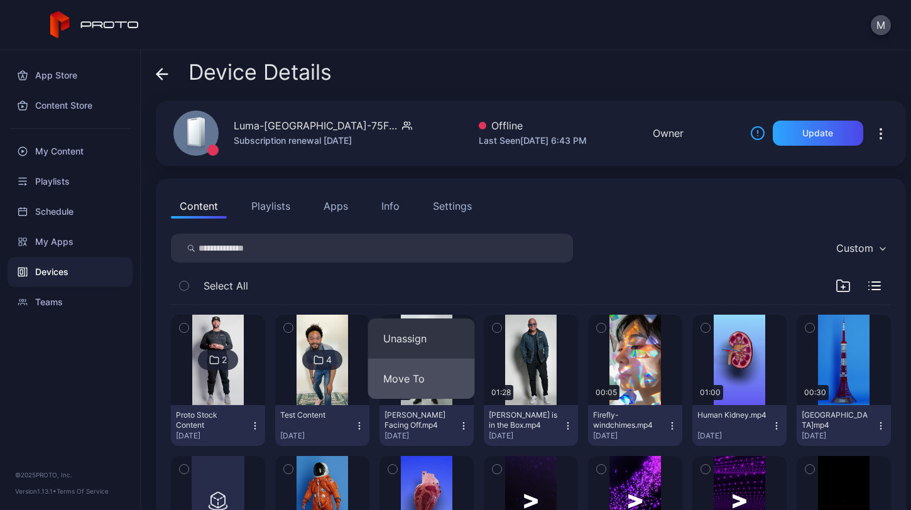
click at [449, 389] on button "Move To" at bounding box center [421, 379] width 107 height 40
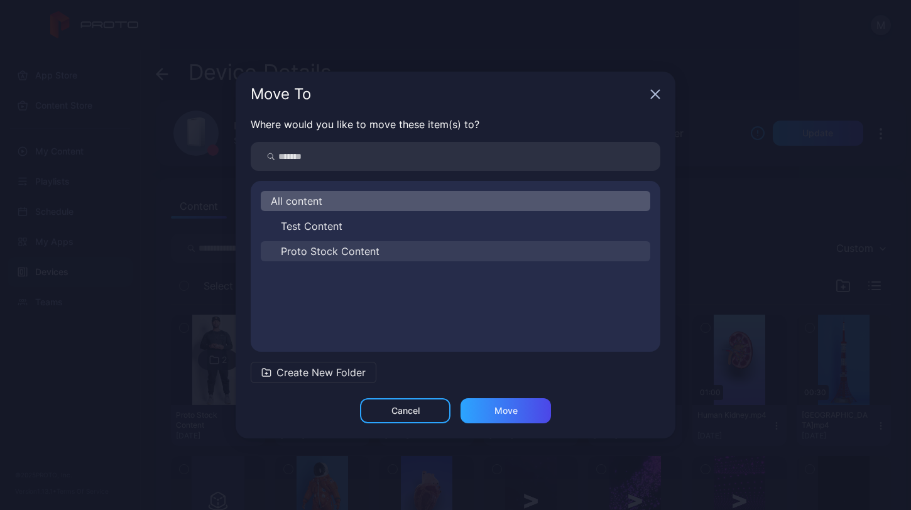
click at [363, 256] on span "Proto Stock Content" at bounding box center [330, 251] width 99 height 15
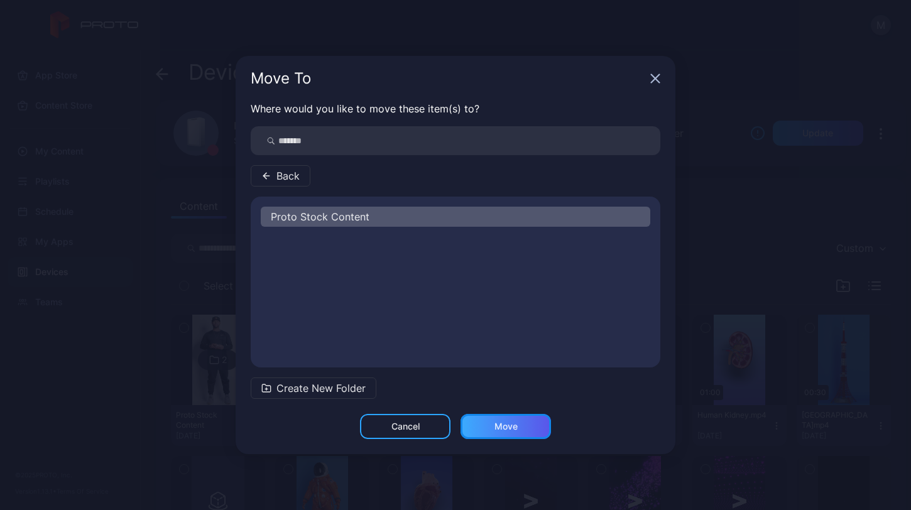
click at [523, 432] on div "Move" at bounding box center [505, 426] width 90 height 25
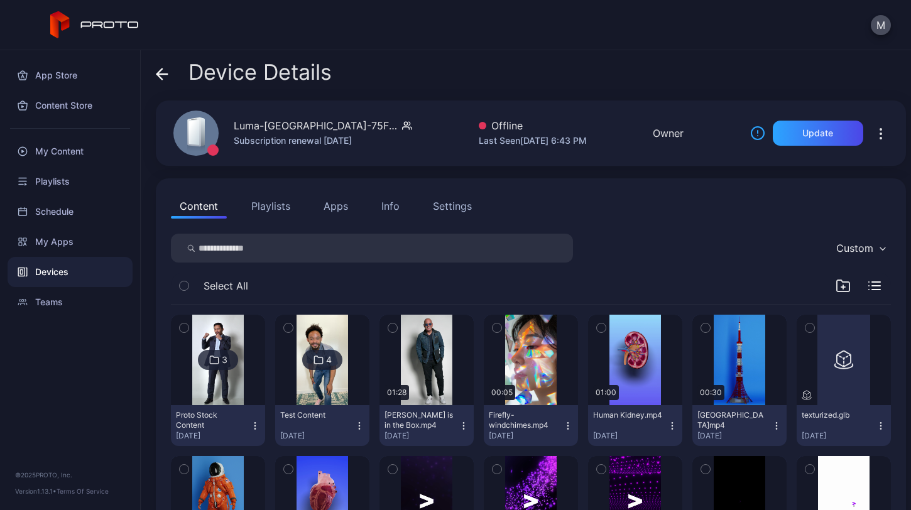
click at [460, 421] on icon "button" at bounding box center [464, 426] width 10 height 10
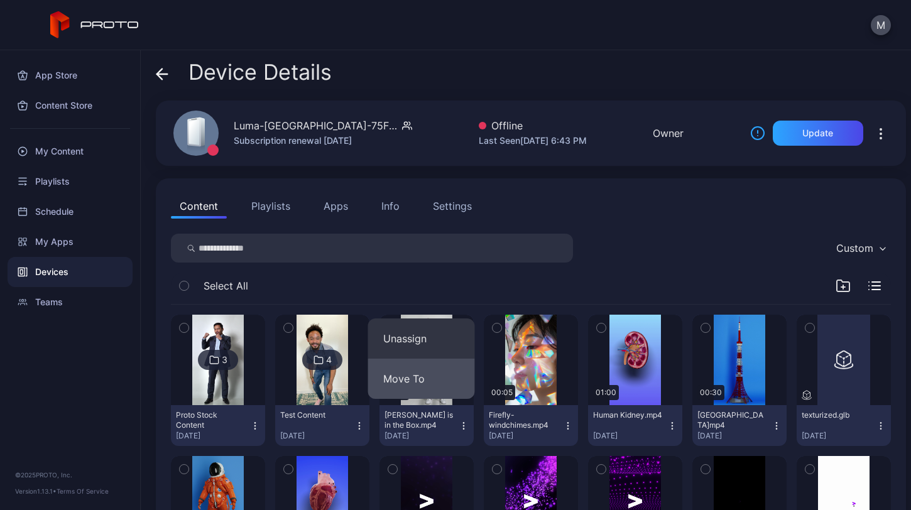
click at [460, 383] on button "Move To" at bounding box center [421, 379] width 107 height 40
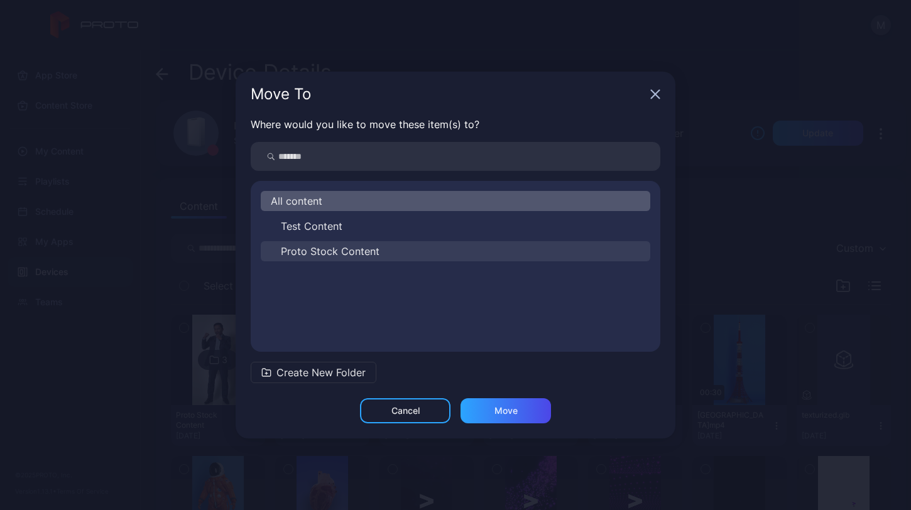
click at [389, 254] on button "Proto Stock Content" at bounding box center [455, 251] width 389 height 20
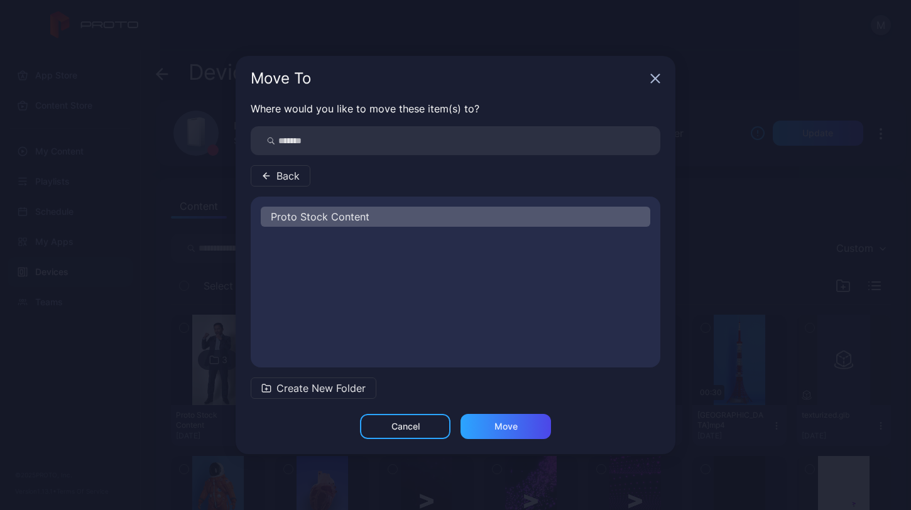
click at [492, 411] on div "Where would you like to move these item(s) to? Back Proto Stock Content Create …" at bounding box center [456, 257] width 440 height 313
click at [493, 420] on div "Move" at bounding box center [505, 426] width 90 height 25
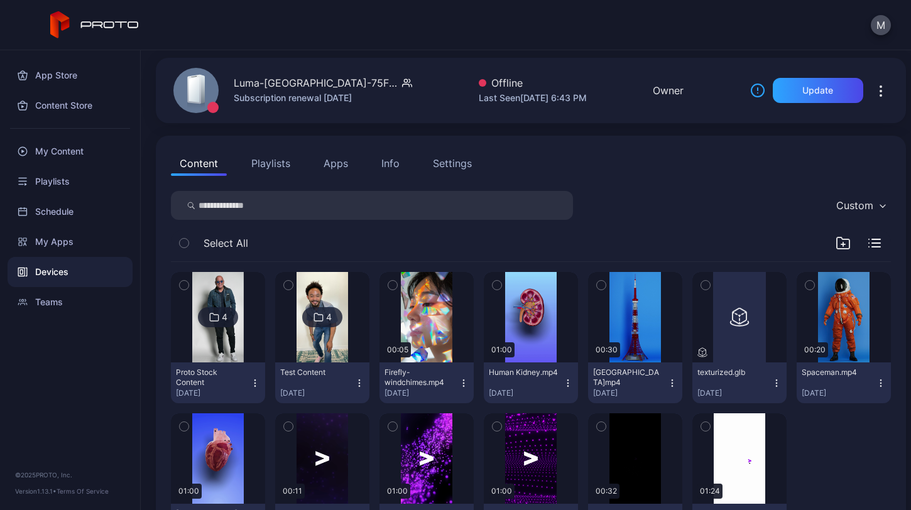
scroll to position [45, 0]
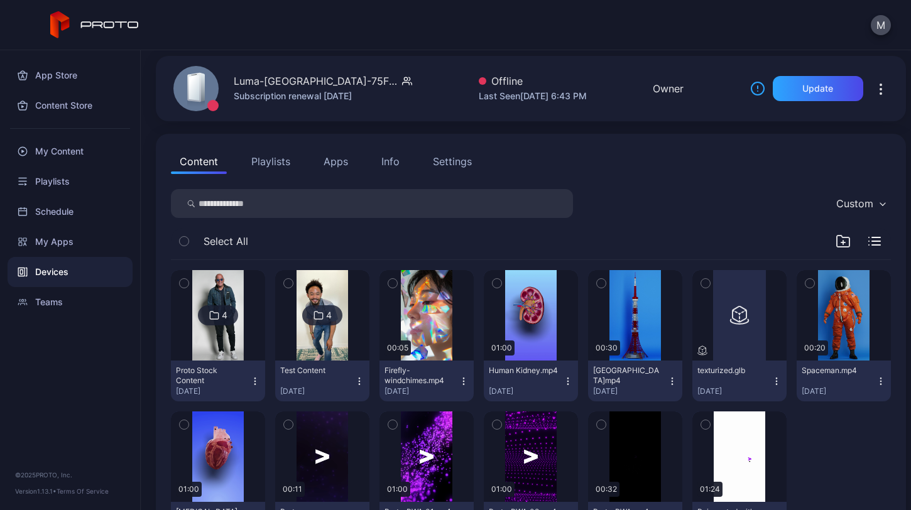
click at [563, 380] on icon "button" at bounding box center [568, 381] width 10 height 10
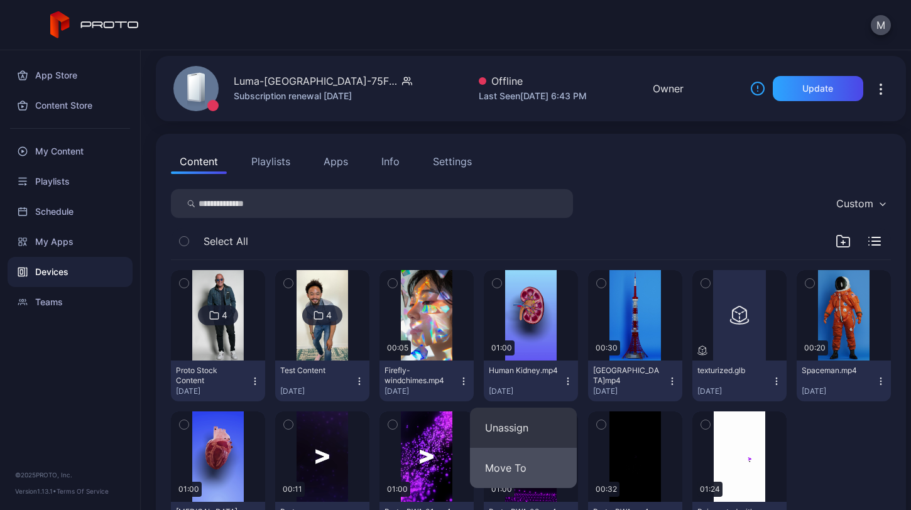
click at [541, 464] on button "Move To" at bounding box center [523, 468] width 107 height 40
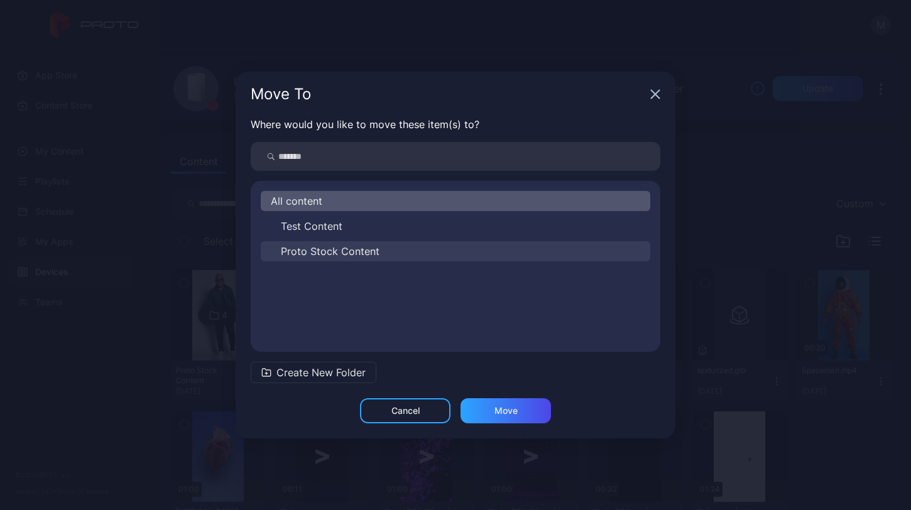
click at [401, 254] on button "Proto Stock Content" at bounding box center [455, 251] width 389 height 20
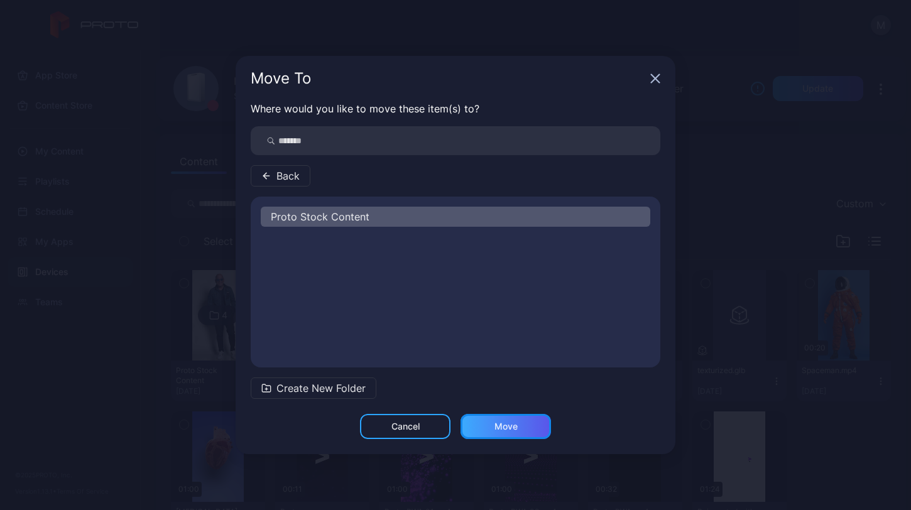
click at [533, 428] on div "Move" at bounding box center [505, 426] width 90 height 25
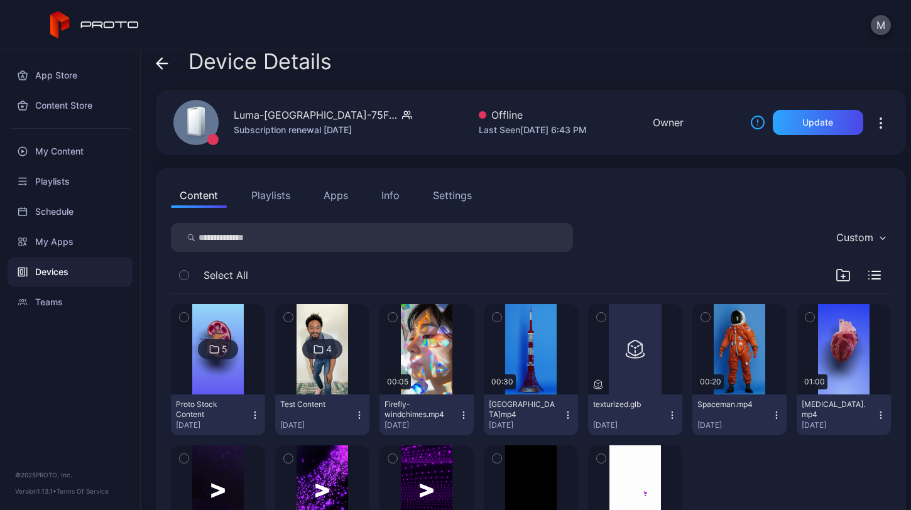
scroll to position [13, 0]
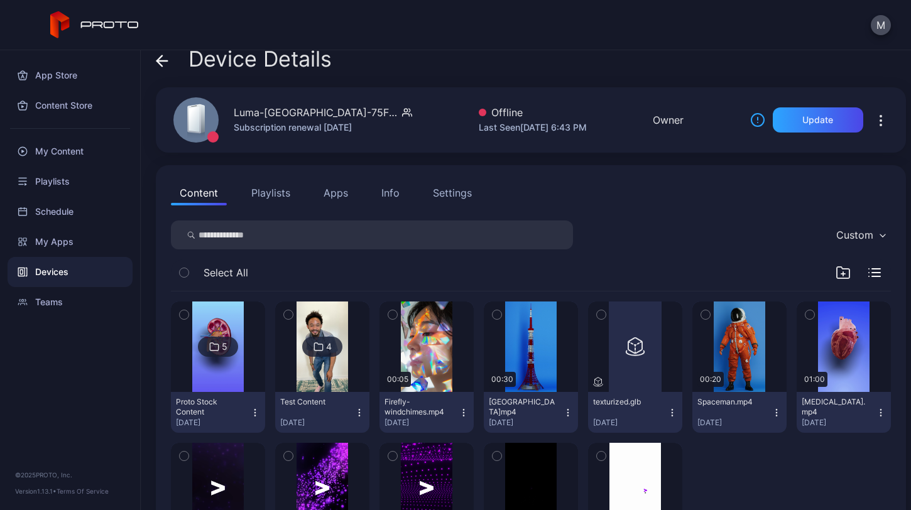
click at [563, 416] on icon "button" at bounding box center [568, 413] width 10 height 10
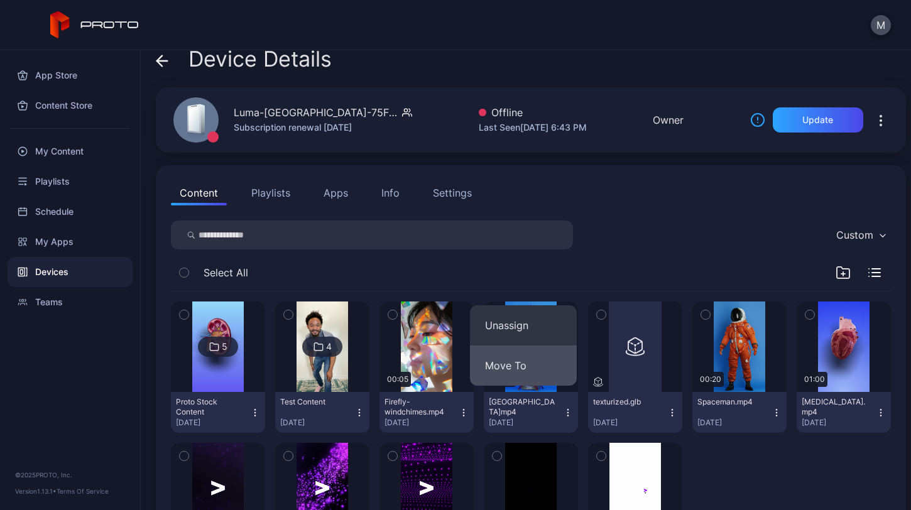
click at [523, 356] on button "Move To" at bounding box center [523, 365] width 107 height 40
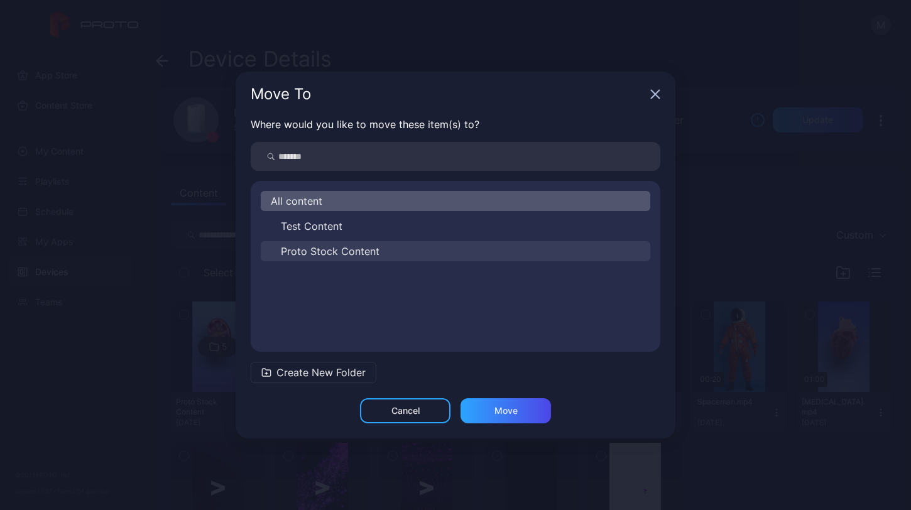
click at [413, 248] on button "Proto Stock Content" at bounding box center [455, 251] width 389 height 20
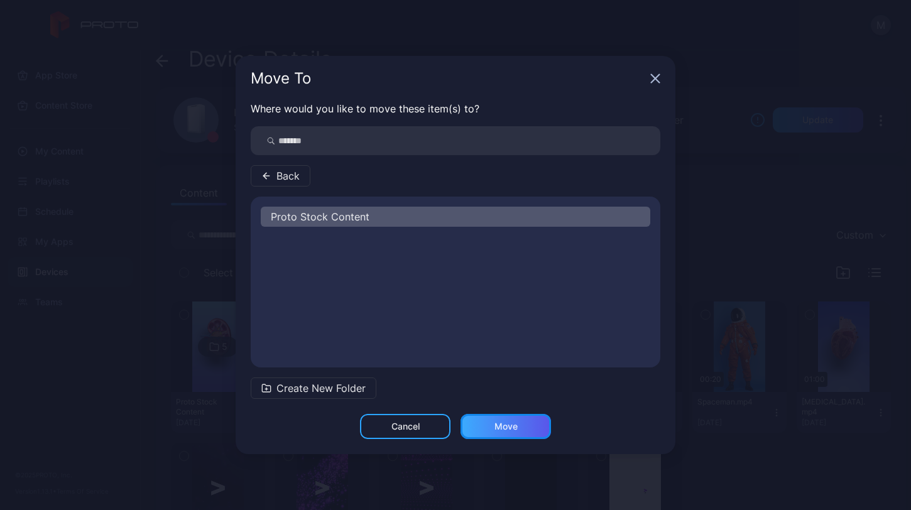
click at [506, 427] on div "Move" at bounding box center [505, 427] width 23 height 10
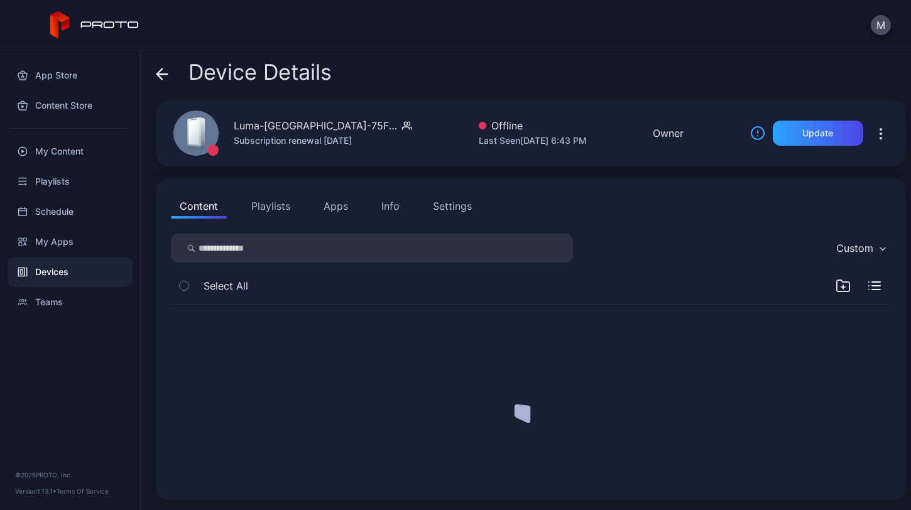
scroll to position [0, 0]
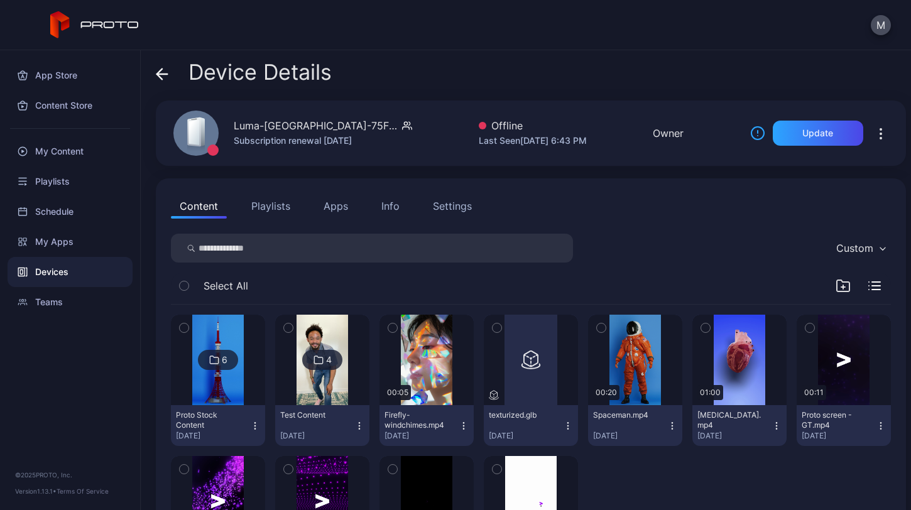
click at [563, 428] on icon "button" at bounding box center [568, 426] width 10 height 10
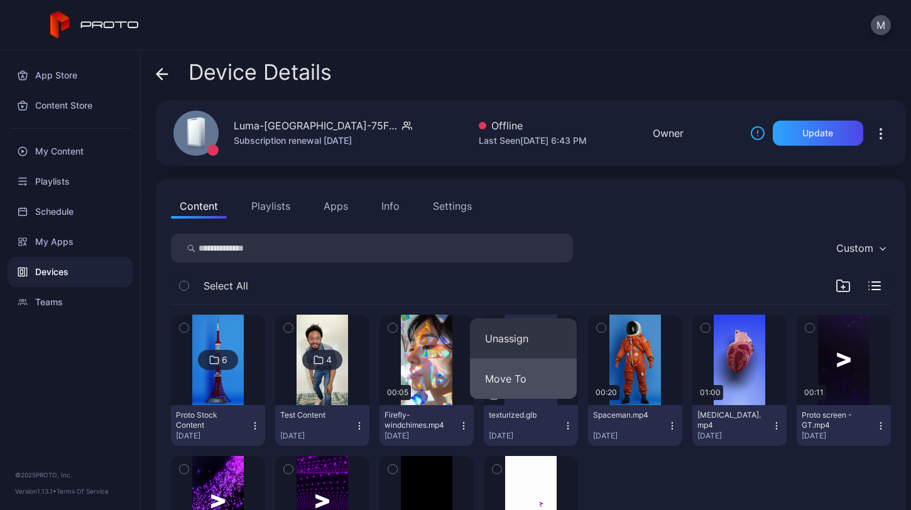
click at [540, 390] on button "Move To" at bounding box center [523, 379] width 107 height 40
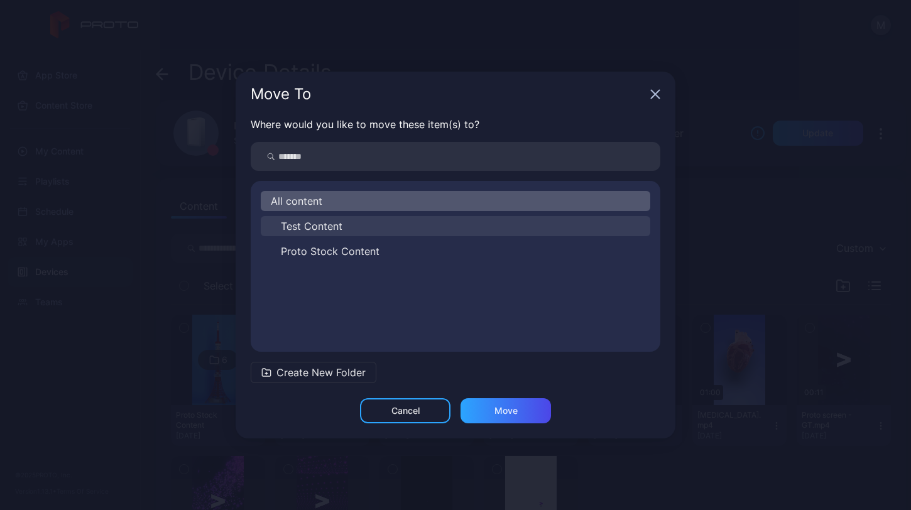
click at [357, 224] on button "Test Content" at bounding box center [455, 226] width 389 height 20
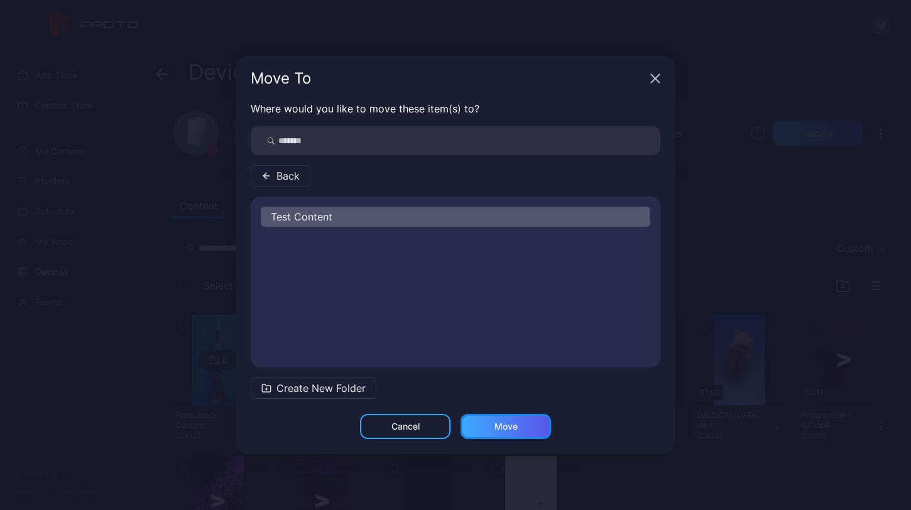
click at [536, 429] on div "Move" at bounding box center [505, 426] width 90 height 25
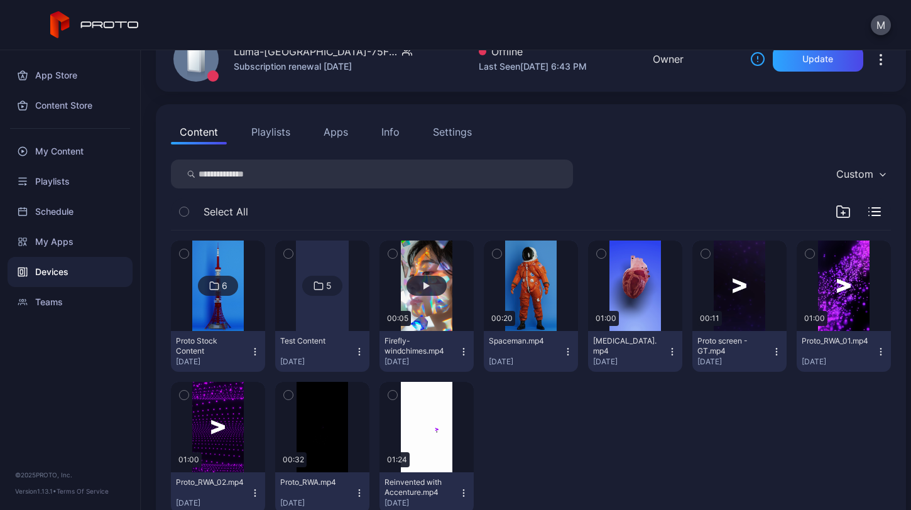
scroll to position [112, 0]
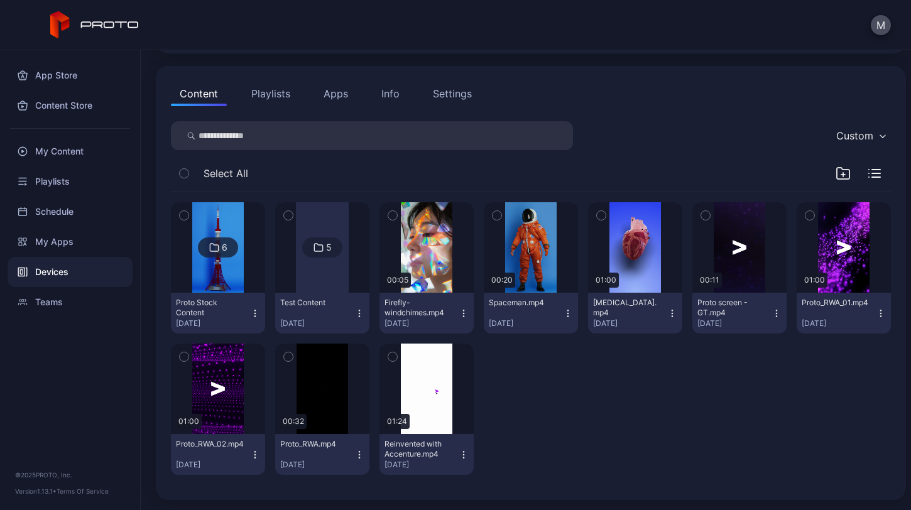
click at [835, 172] on icon "button" at bounding box center [842, 173] width 15 height 15
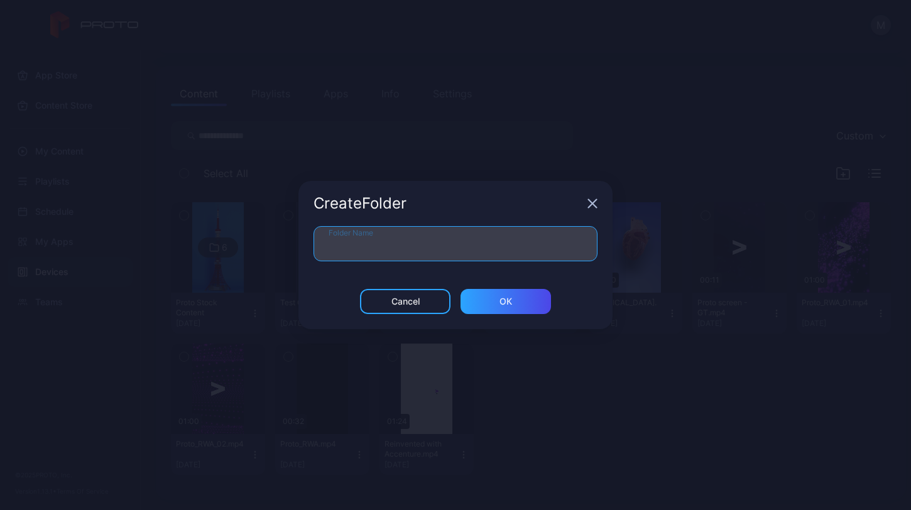
click at [499, 237] on input "Folder Name" at bounding box center [455, 243] width 284 height 35
type input "**********"
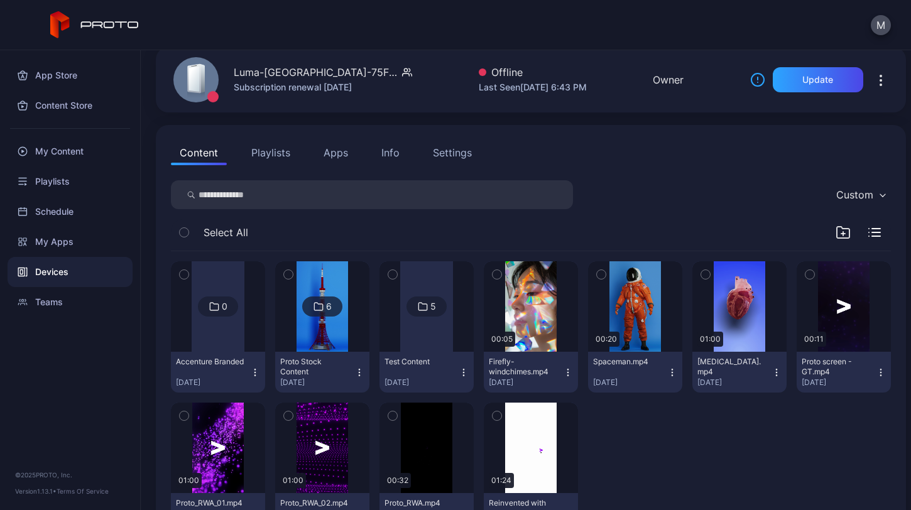
scroll to position [54, 0]
click at [880, 368] on icon "button" at bounding box center [880, 368] width 1 height 1
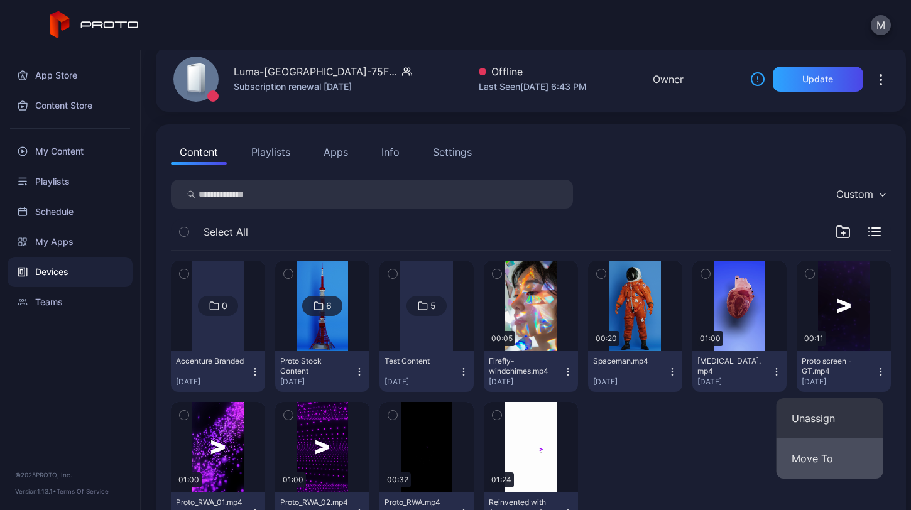
click at [828, 455] on button "Move To" at bounding box center [829, 458] width 107 height 40
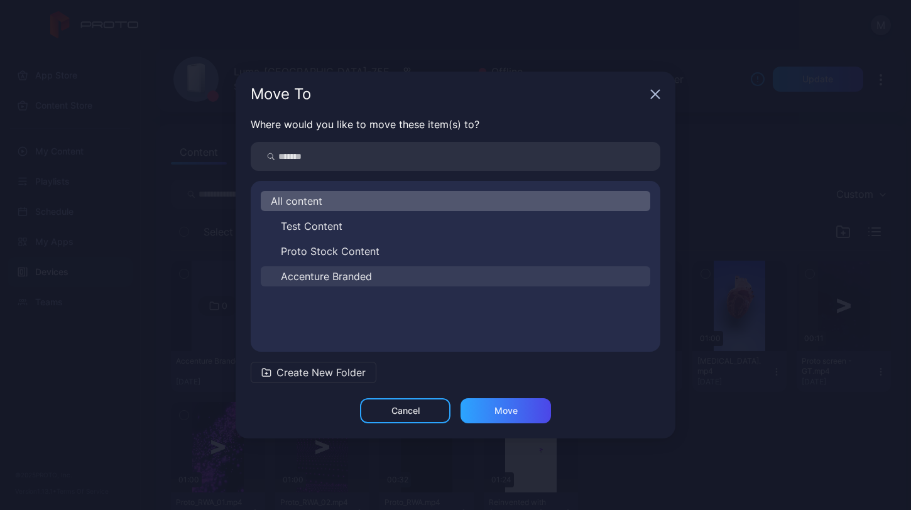
click at [434, 269] on button "Accenture Branded" at bounding box center [455, 276] width 389 height 20
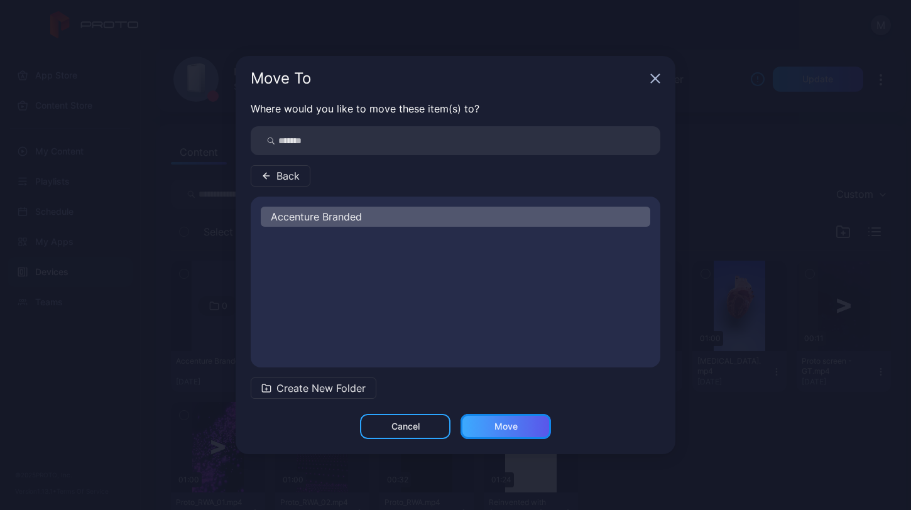
click at [526, 432] on div "Move" at bounding box center [505, 426] width 90 height 25
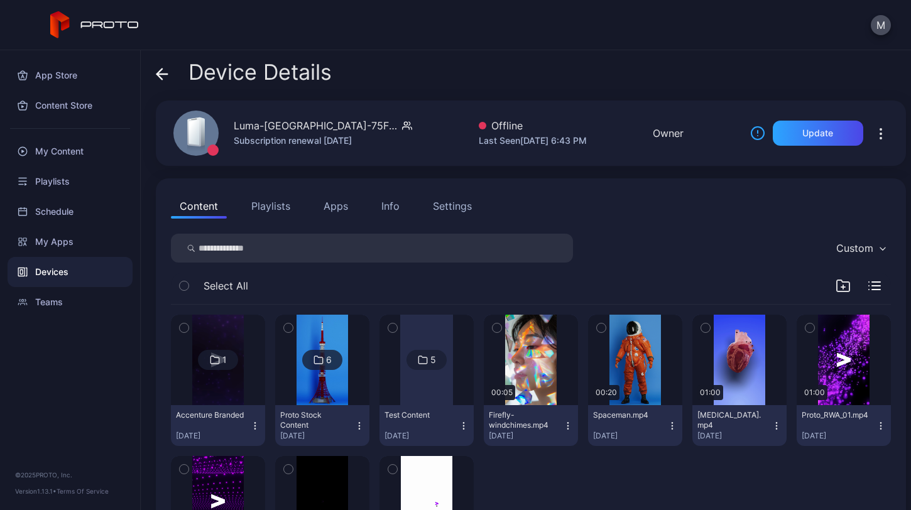
scroll to position [112, 0]
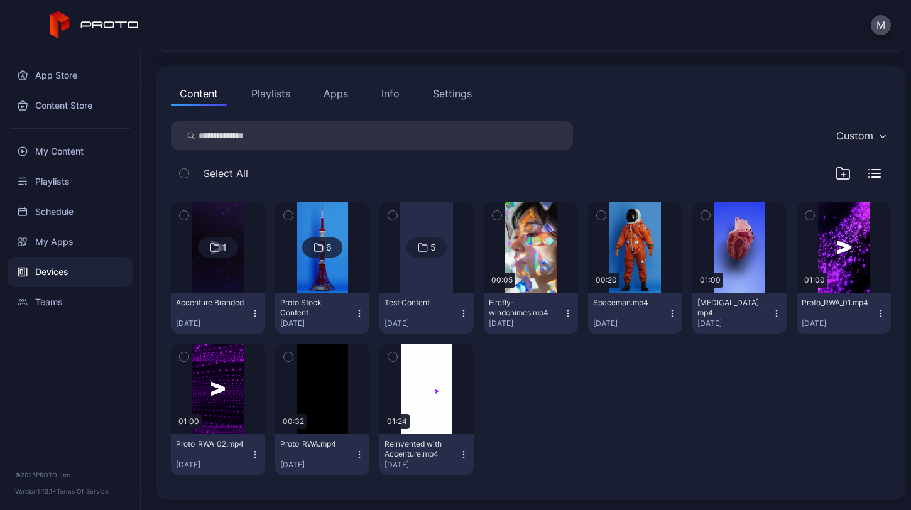
click at [805, 217] on icon "button" at bounding box center [809, 216] width 9 height 14
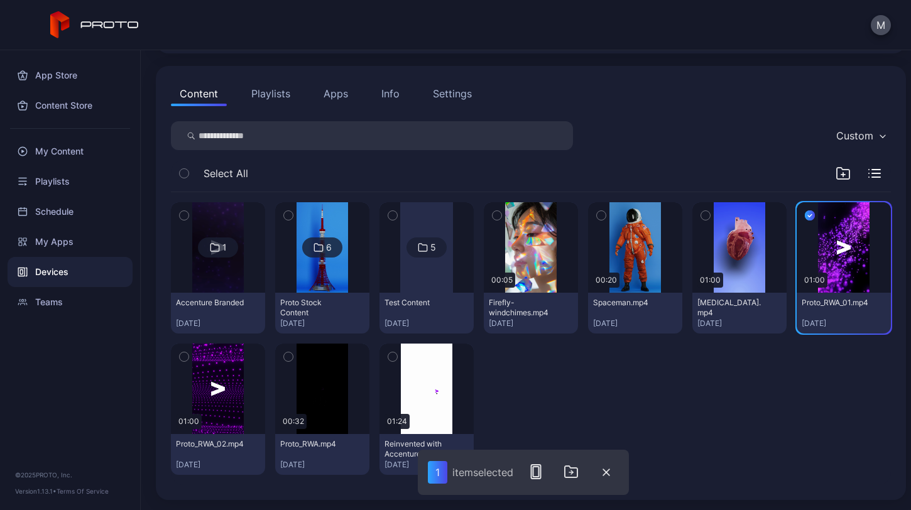
click at [185, 358] on icon "button" at bounding box center [184, 357] width 9 height 14
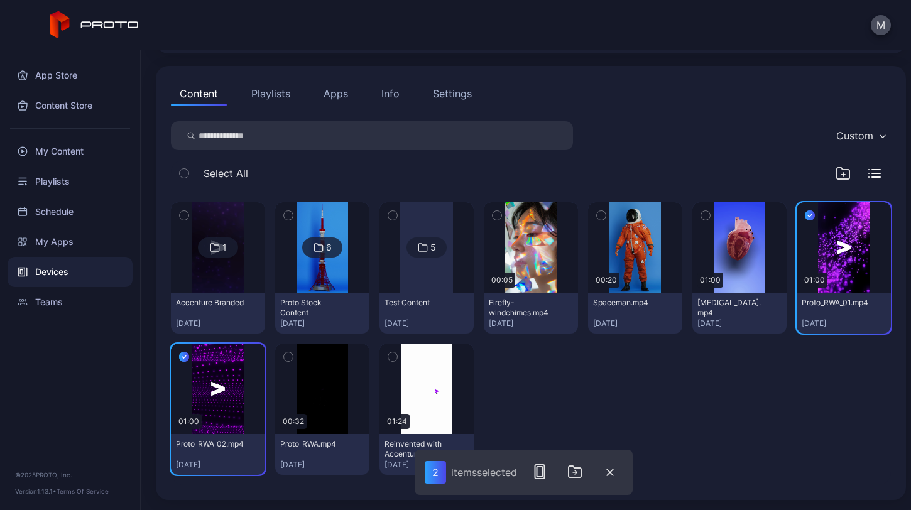
click at [277, 353] on button "button" at bounding box center [288, 357] width 26 height 26
click at [388, 351] on icon "button" at bounding box center [392, 357] width 9 height 14
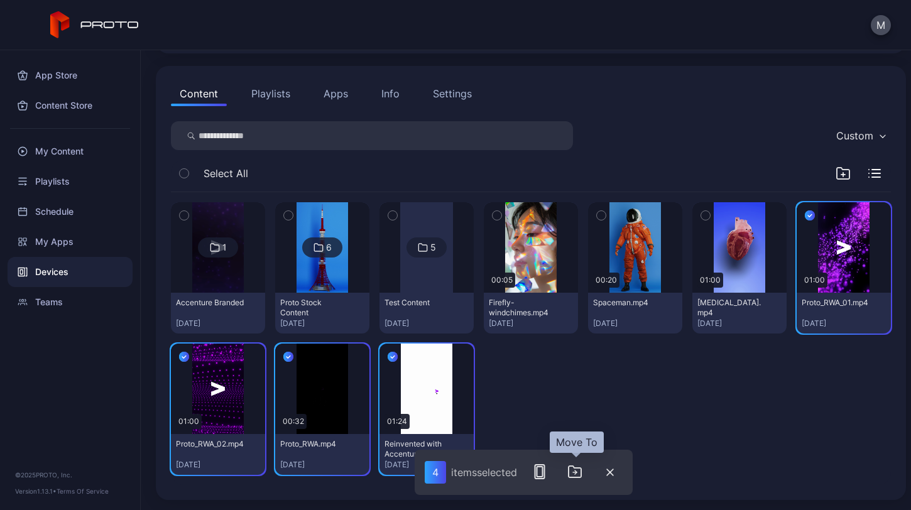
click at [577, 476] on icon "button" at bounding box center [574, 471] width 15 height 15
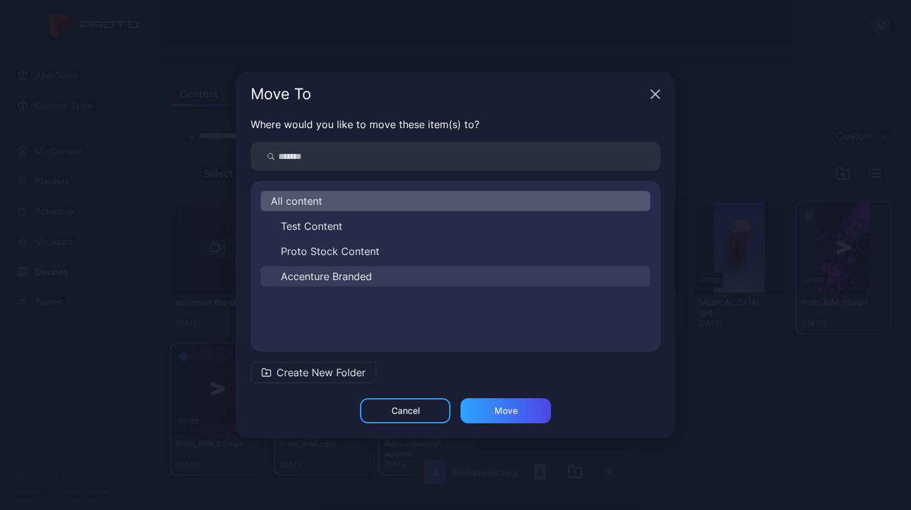
click at [351, 277] on span "Accenture Branded" at bounding box center [326, 276] width 91 height 15
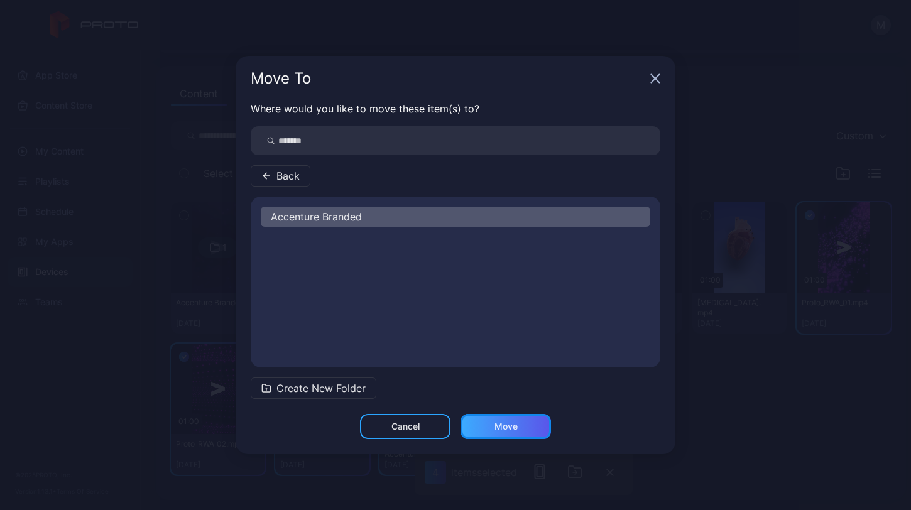
click at [498, 427] on div "Move" at bounding box center [505, 427] width 23 height 10
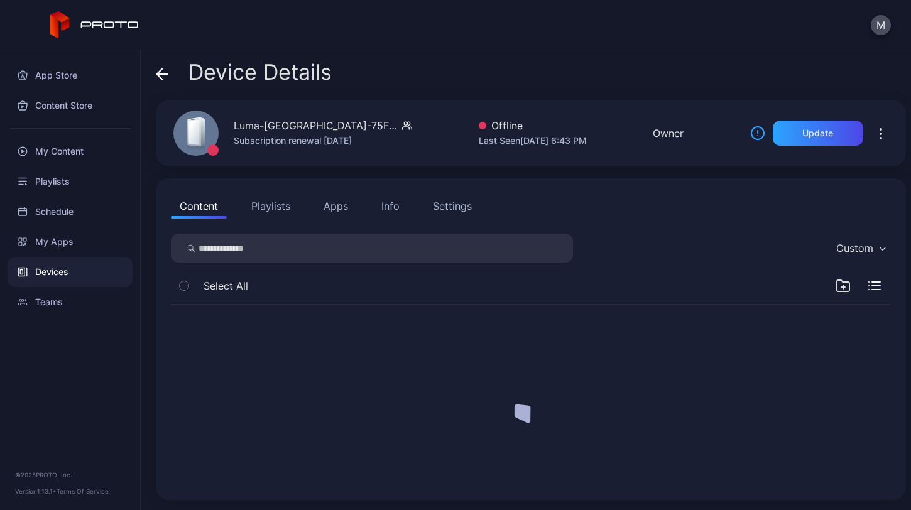
scroll to position [0, 0]
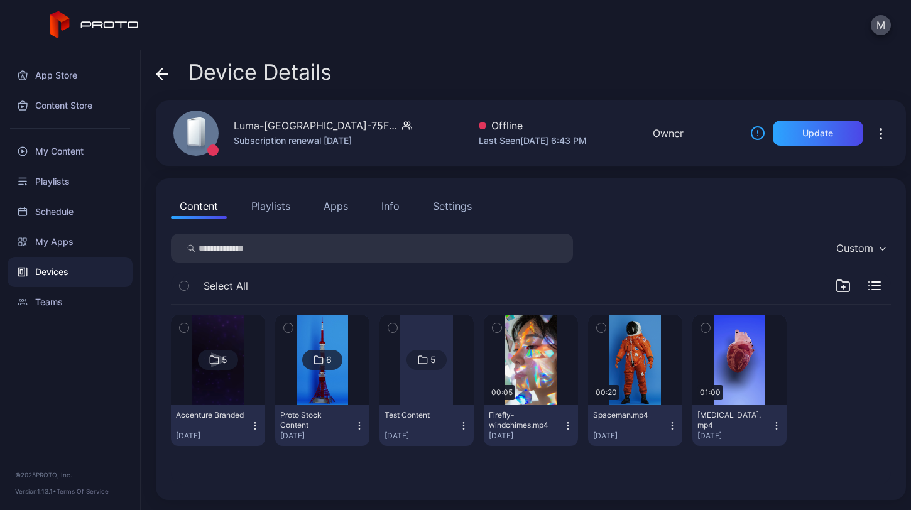
click at [597, 330] on icon "button" at bounding box center [601, 328] width 9 height 14
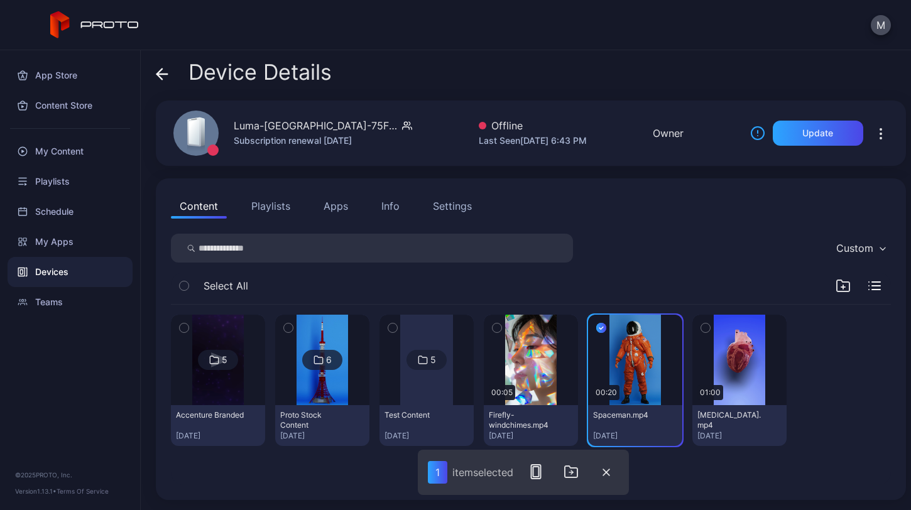
click at [700, 325] on button "button" at bounding box center [705, 328] width 26 height 26
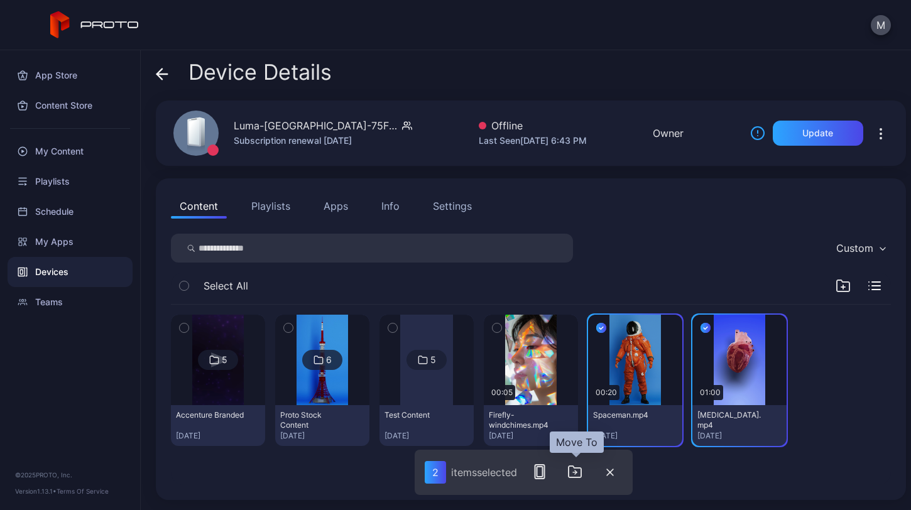
click at [579, 476] on icon "button" at bounding box center [574, 471] width 15 height 15
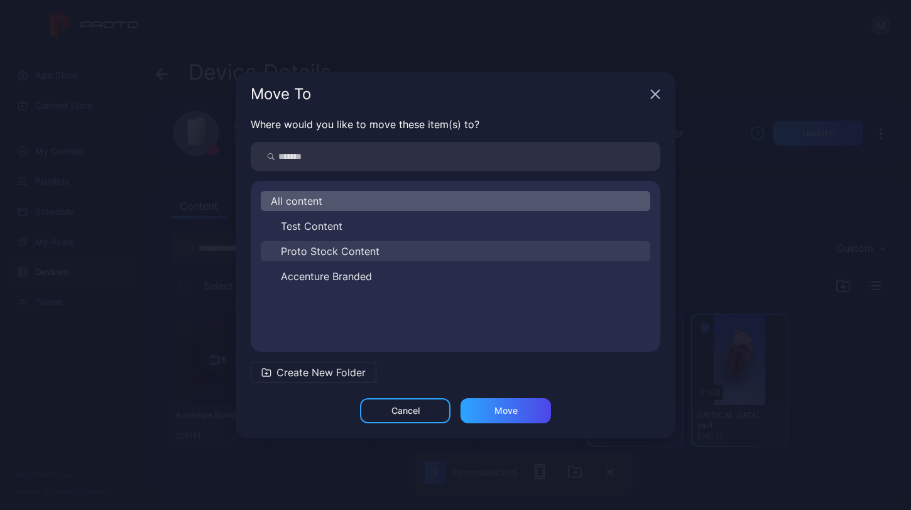
click at [373, 248] on span "Proto Stock Content" at bounding box center [330, 251] width 99 height 15
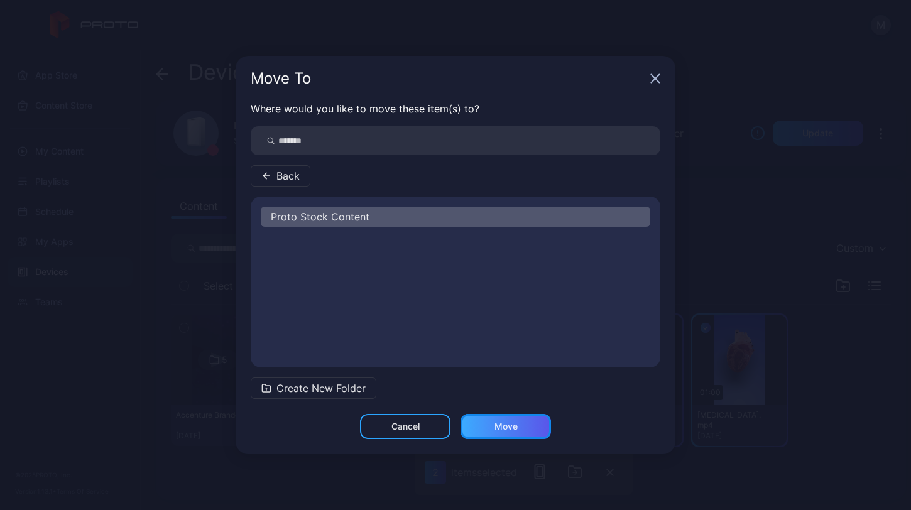
click at [523, 435] on div "Move" at bounding box center [505, 426] width 90 height 25
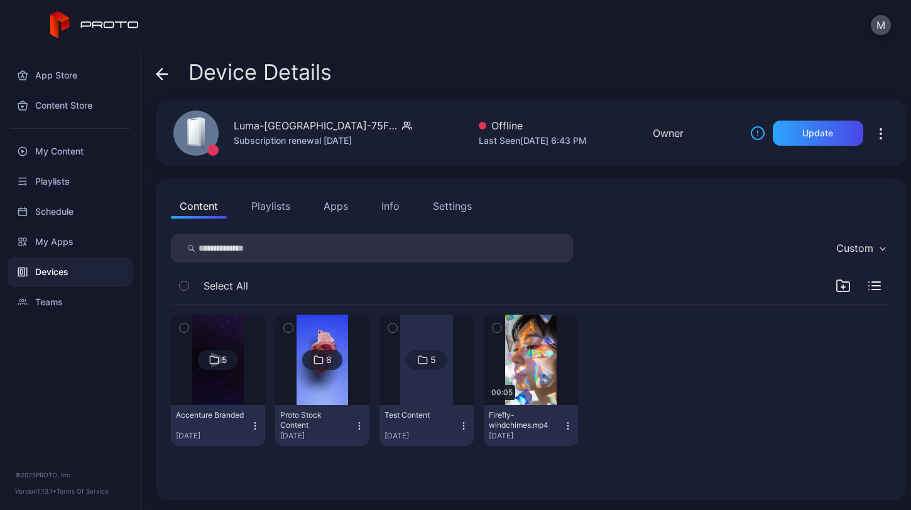
click at [560, 418] on button "Firefly-windchimes.mp4 Sep 12, 2025" at bounding box center [531, 425] width 94 height 41
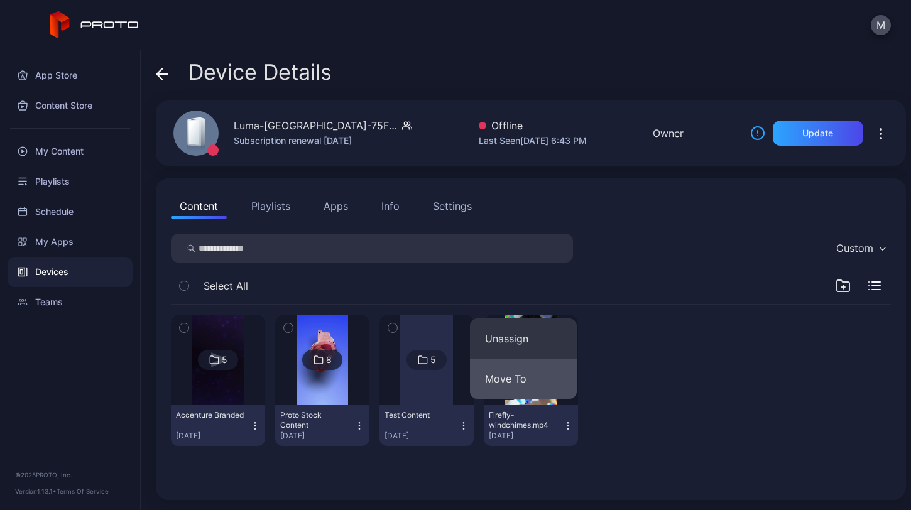
click at [538, 373] on button "Move To" at bounding box center [523, 379] width 107 height 40
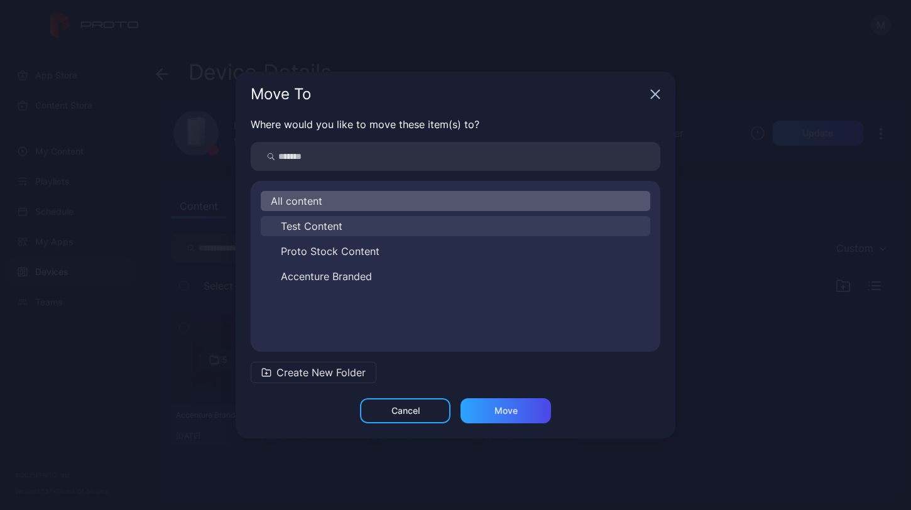
click at [378, 225] on button "Test Content" at bounding box center [455, 226] width 389 height 20
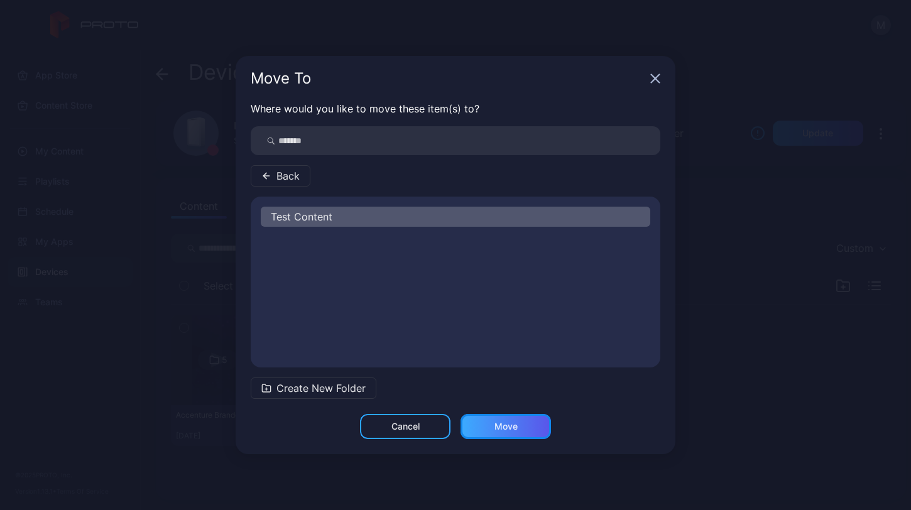
click at [503, 431] on div "Move" at bounding box center [505, 427] width 23 height 10
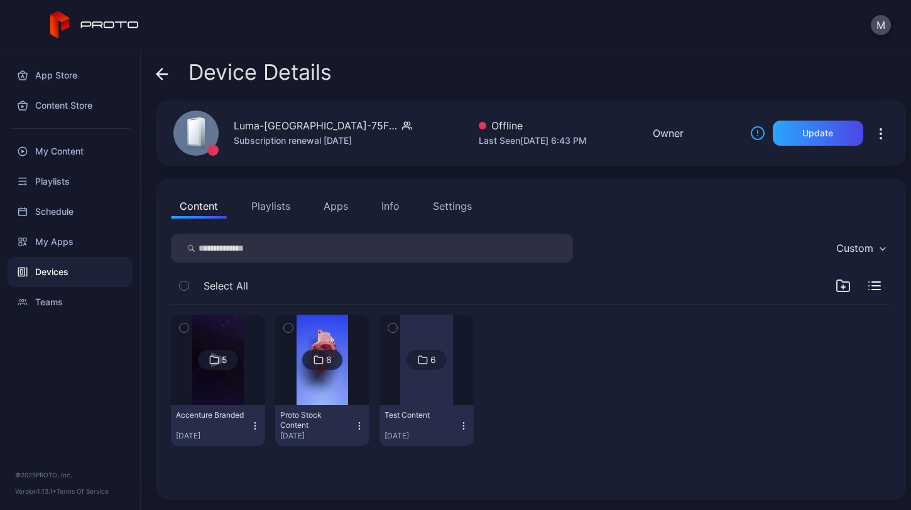
click at [873, 128] on icon "button" at bounding box center [880, 133] width 15 height 15
click at [416, 378] on div at bounding box center [426, 360] width 53 height 90
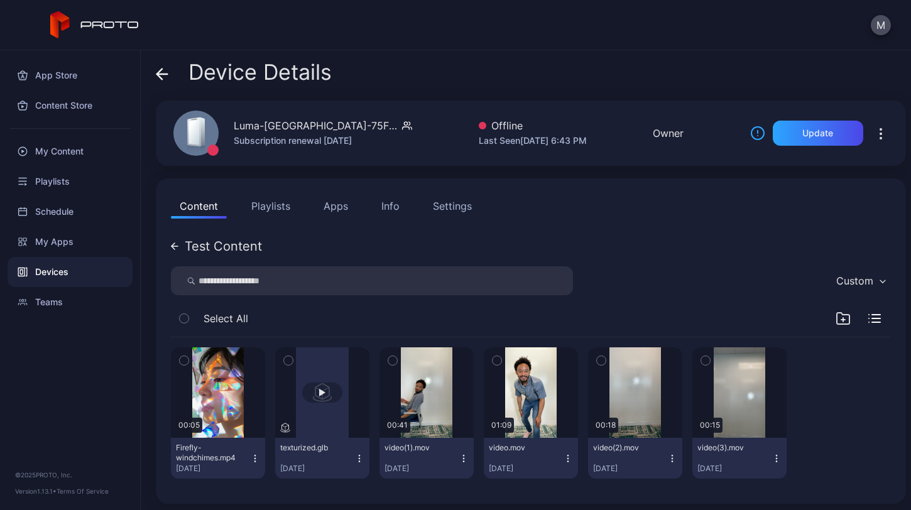
scroll to position [4, 0]
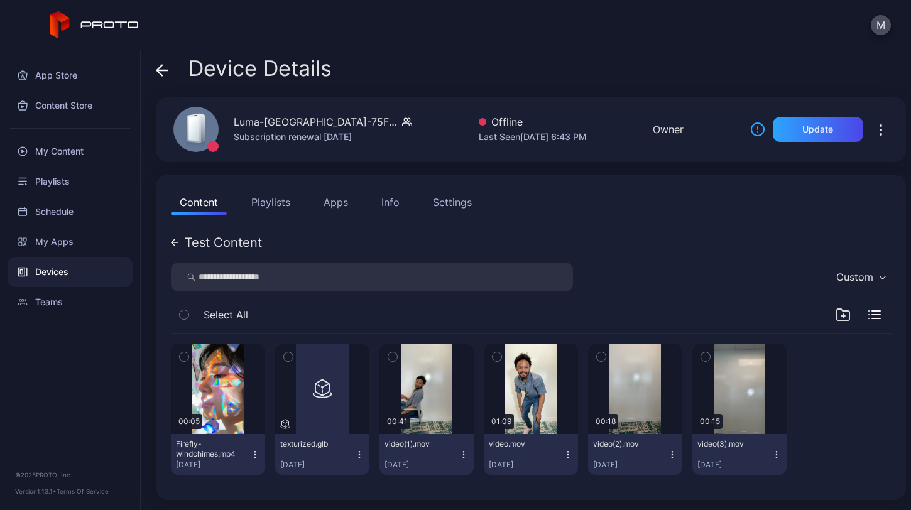
click at [494, 359] on button "button" at bounding box center [497, 357] width 26 height 26
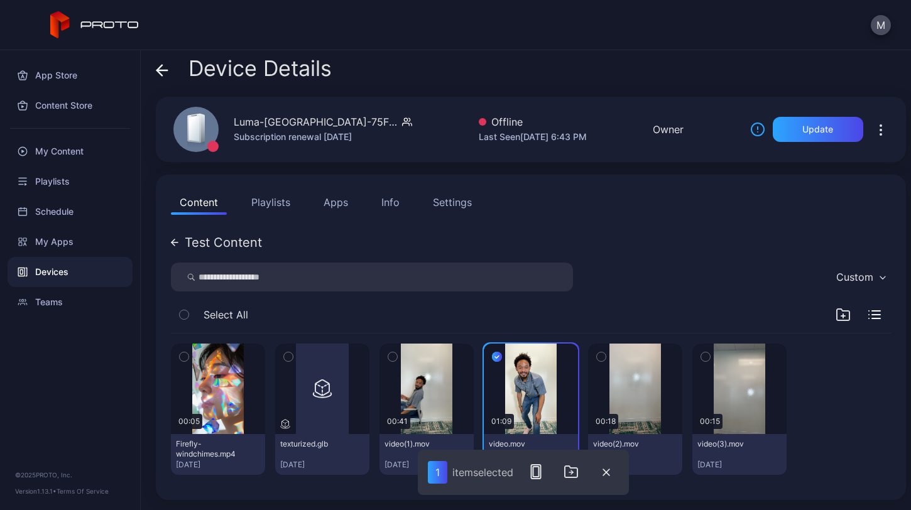
click at [540, 309] on div "Select All" at bounding box center [531, 318] width 720 height 32
click at [495, 357] on icon "button" at bounding box center [497, 357] width 4 height 3
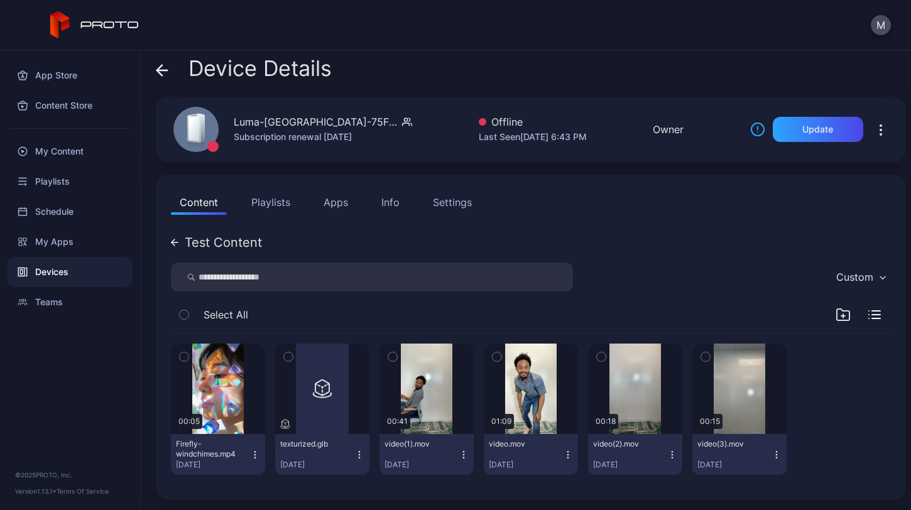
click at [563, 456] on icon "button" at bounding box center [568, 455] width 10 height 10
click at [847, 439] on div at bounding box center [844, 409] width 94 height 131
click at [771, 453] on icon "button" at bounding box center [776, 455] width 10 height 10
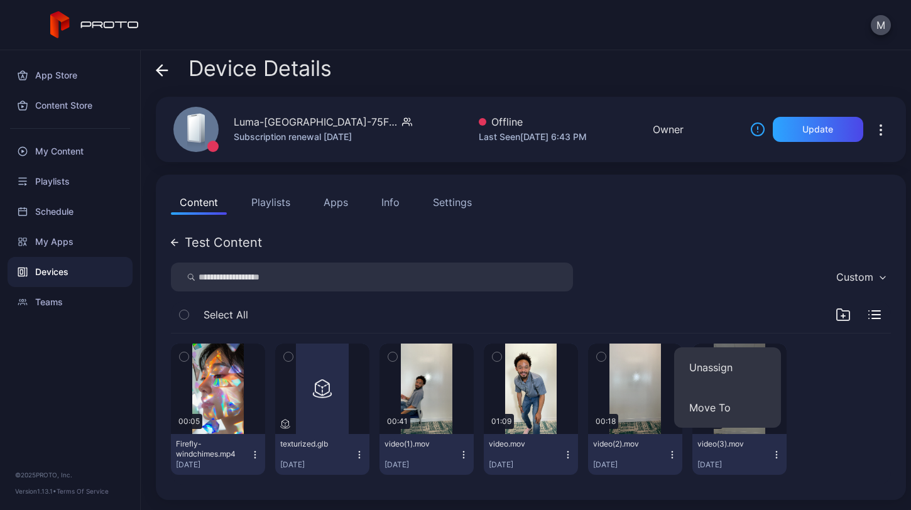
click at [801, 438] on div at bounding box center [844, 409] width 94 height 131
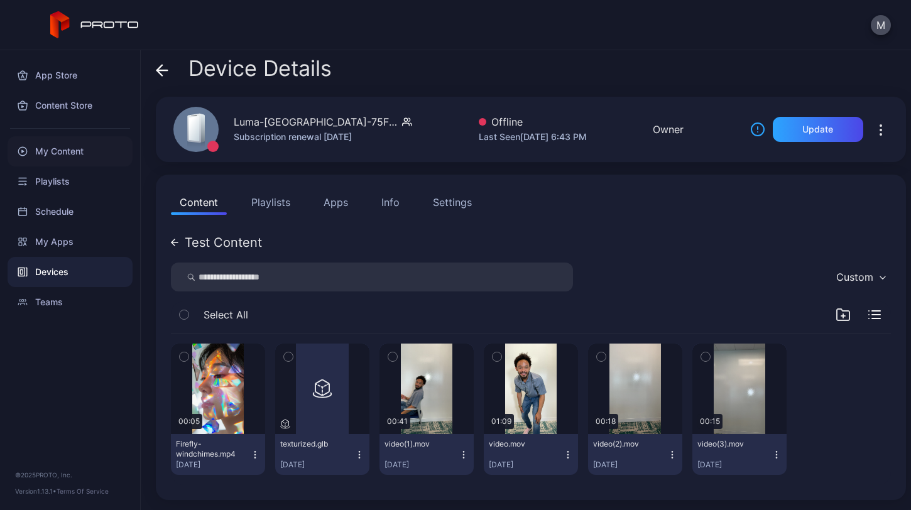
click at [76, 151] on div "My Content" at bounding box center [70, 151] width 125 height 30
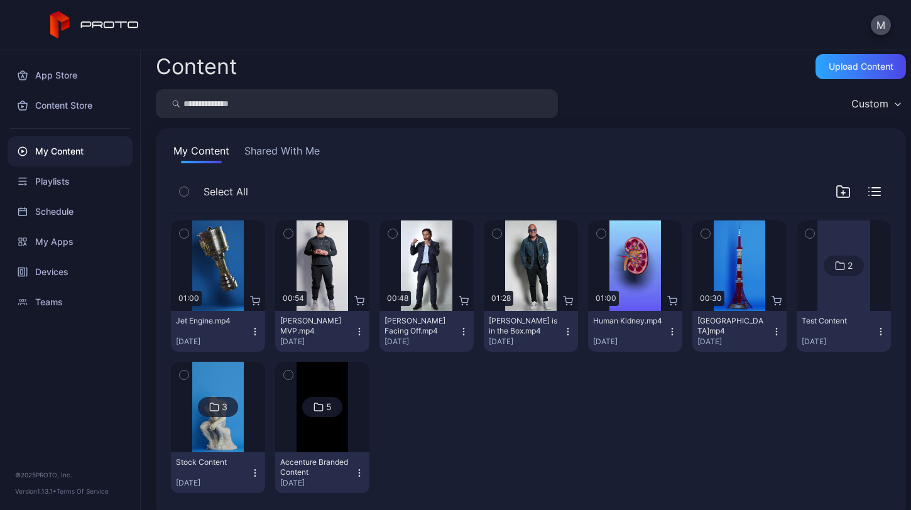
scroll to position [8, 0]
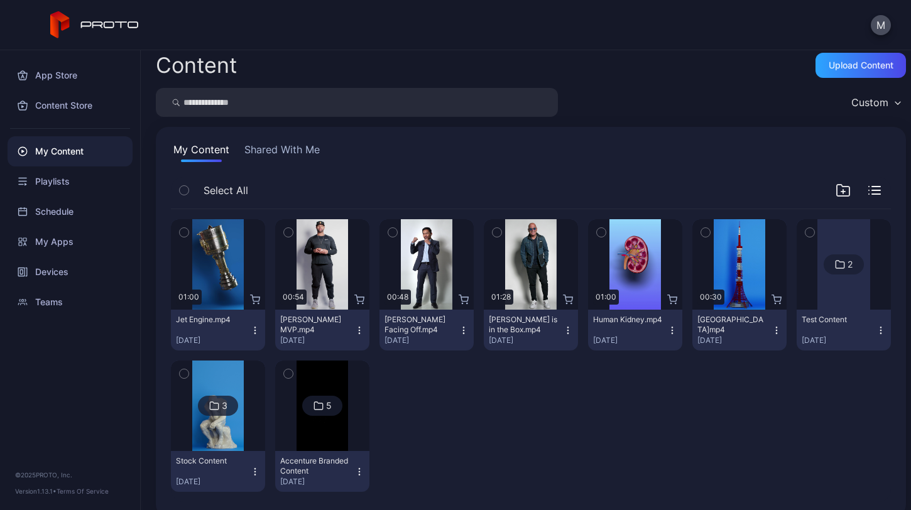
click at [251, 477] on button "Stock Content Aug 27, 2025" at bounding box center [218, 471] width 94 height 41
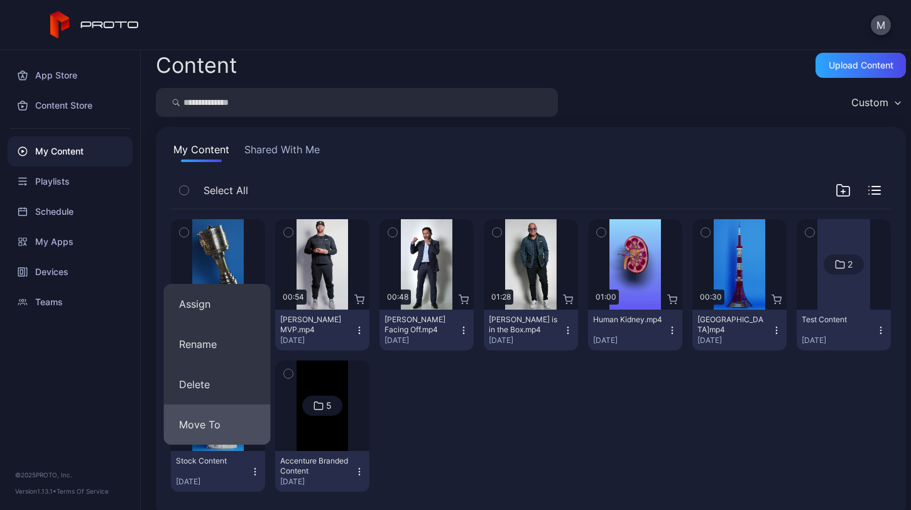
click at [230, 414] on button "Move To" at bounding box center [217, 425] width 107 height 40
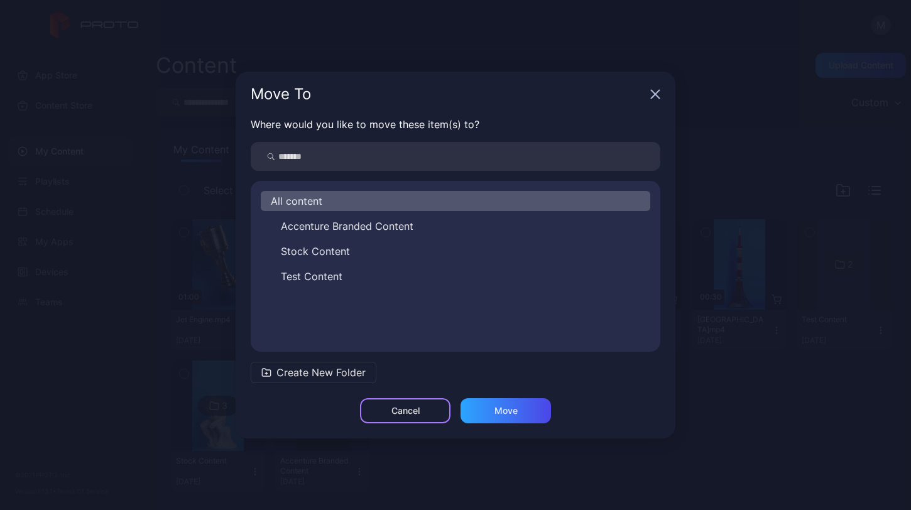
click at [422, 403] on div "Cancel" at bounding box center [405, 410] width 90 height 25
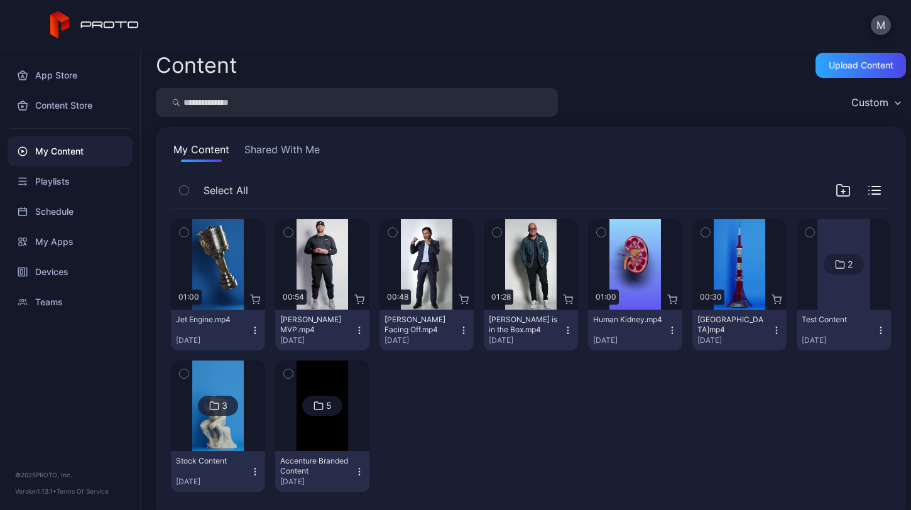
click at [258, 469] on button "Stock Content Aug 27, 2025" at bounding box center [218, 471] width 94 height 41
click at [71, 217] on div "Schedule" at bounding box center [70, 212] width 125 height 30
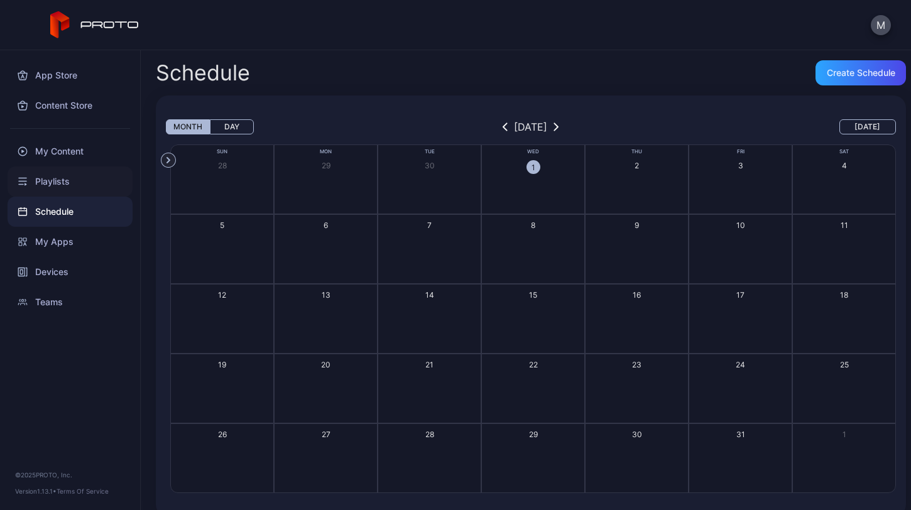
click at [80, 180] on div "Playlists" at bounding box center [70, 181] width 125 height 30
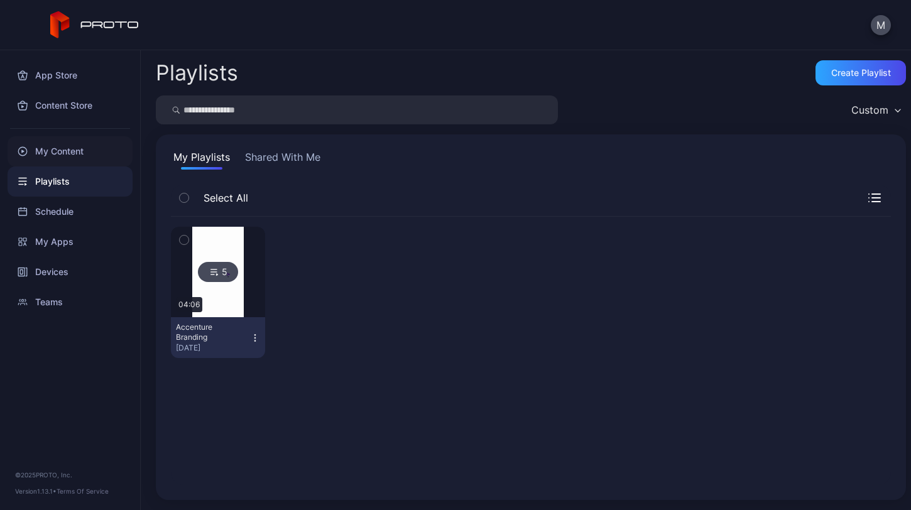
click at [90, 158] on div "My Content" at bounding box center [70, 151] width 125 height 30
